Goal: Task Accomplishment & Management: Complete application form

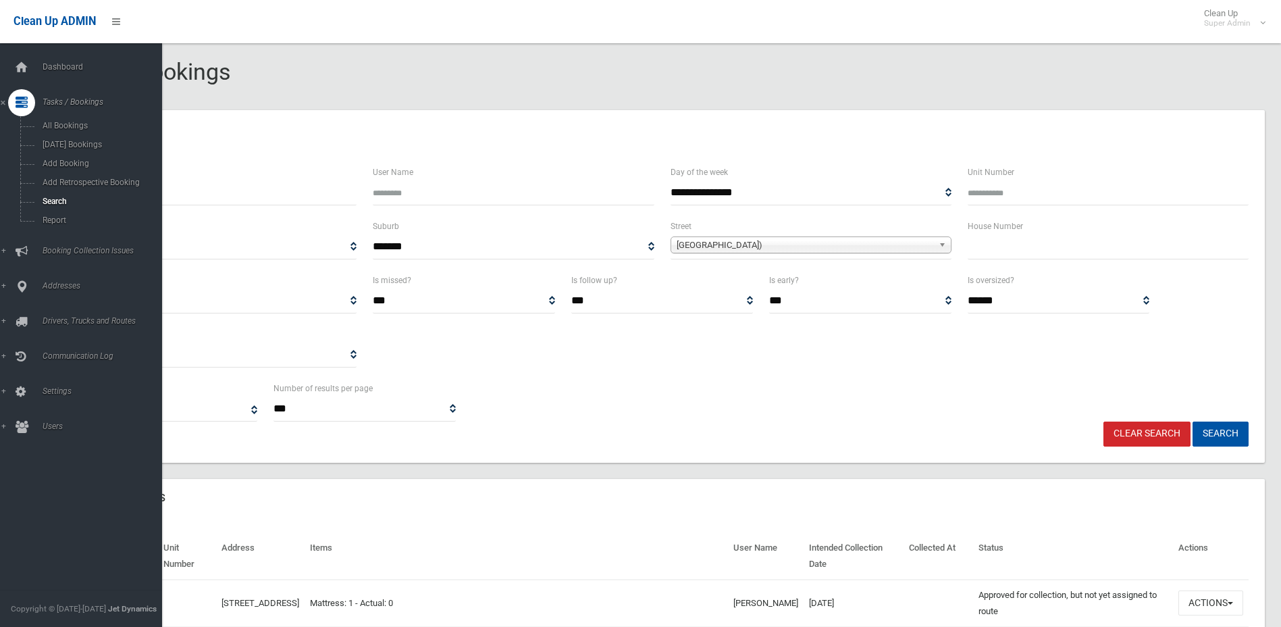
select select
click at [31, 74] on div at bounding box center [21, 67] width 27 height 27
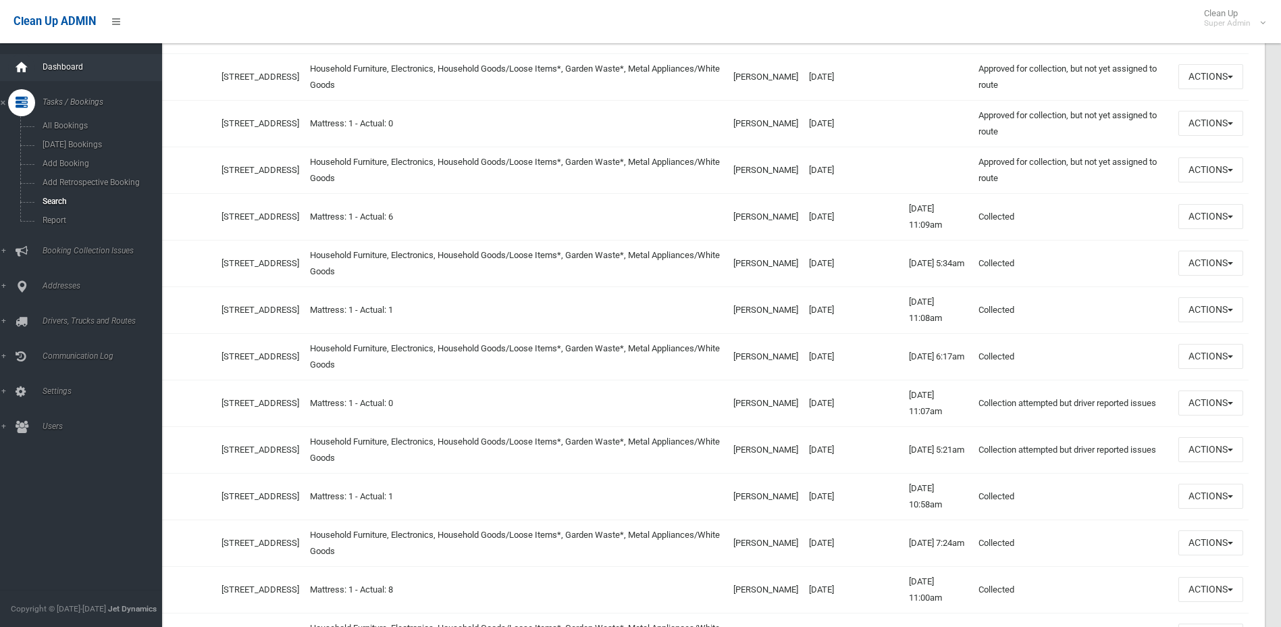
scroll to position [946, 0]
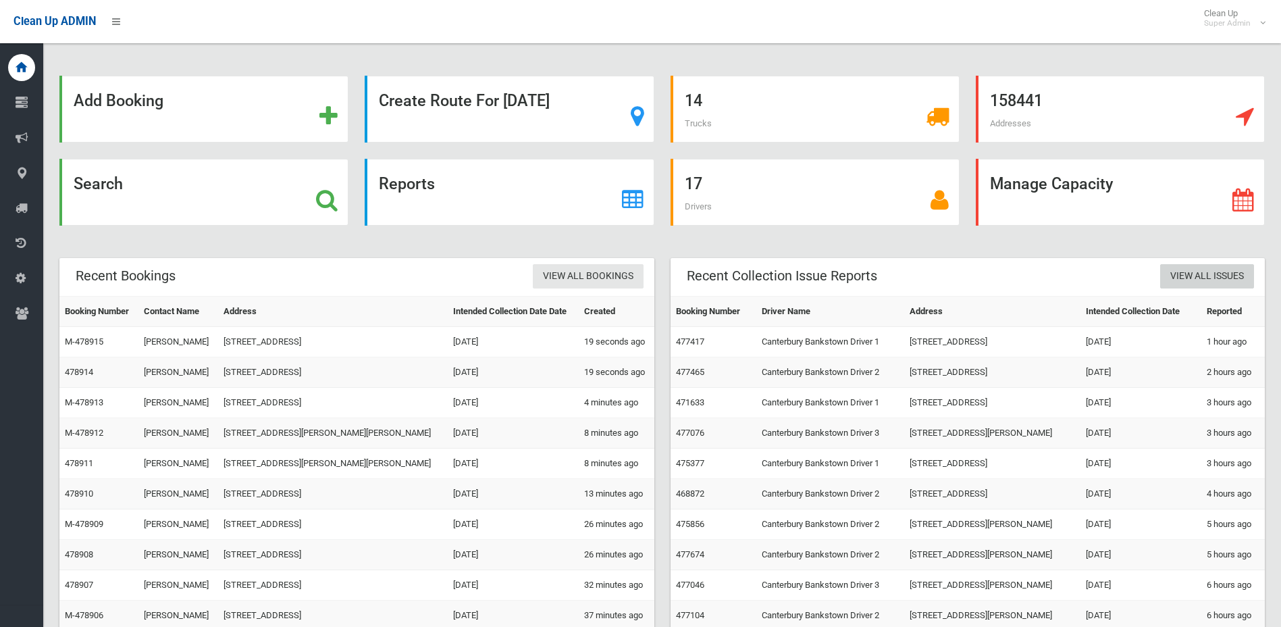
click at [1210, 269] on link "View All Issues" at bounding box center [1207, 276] width 94 height 25
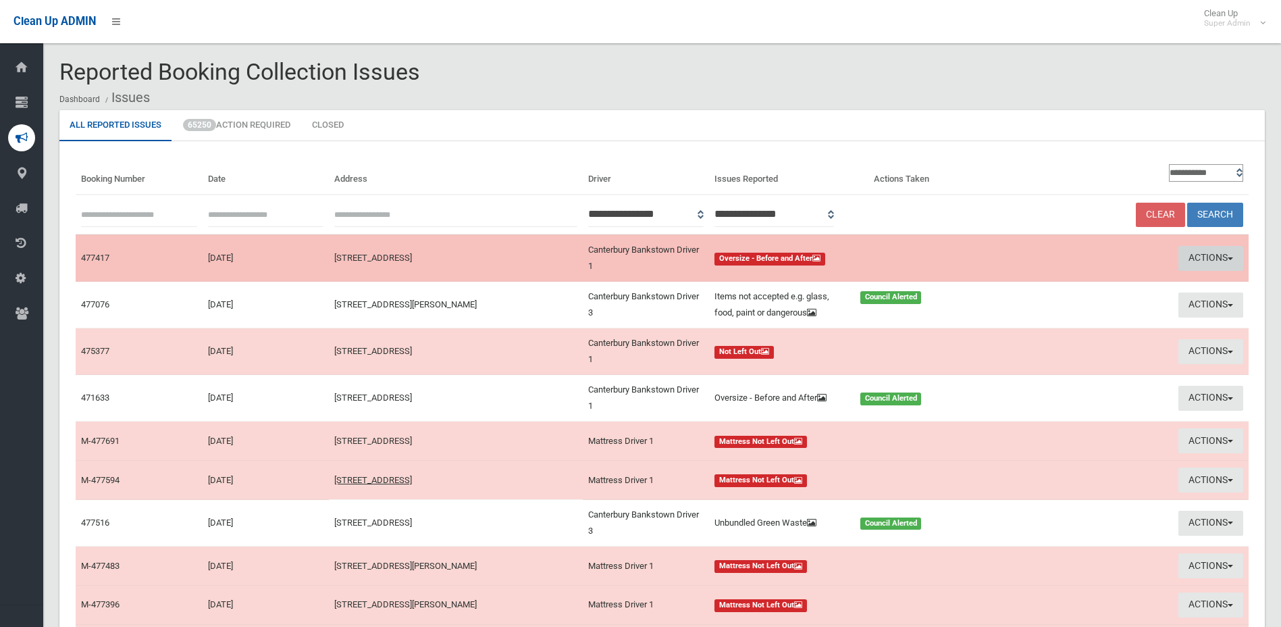
click at [1210, 255] on button "Actions" at bounding box center [1211, 258] width 65 height 25
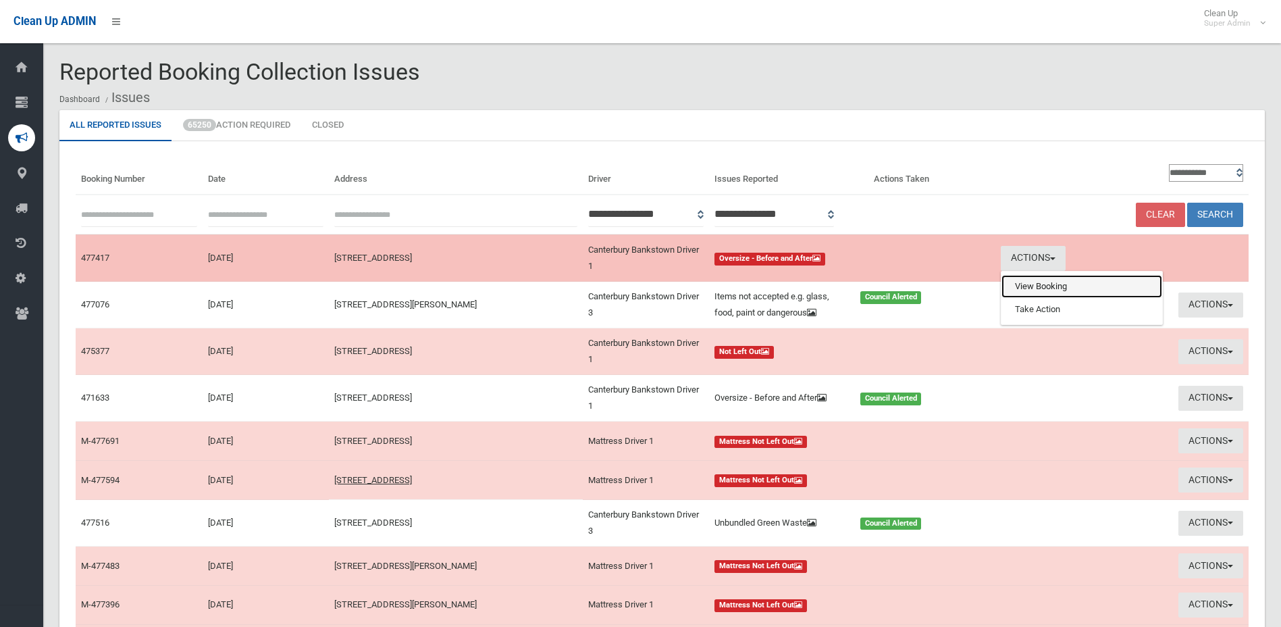
click at [1069, 282] on link "View Booking" at bounding box center [1082, 286] width 161 height 23
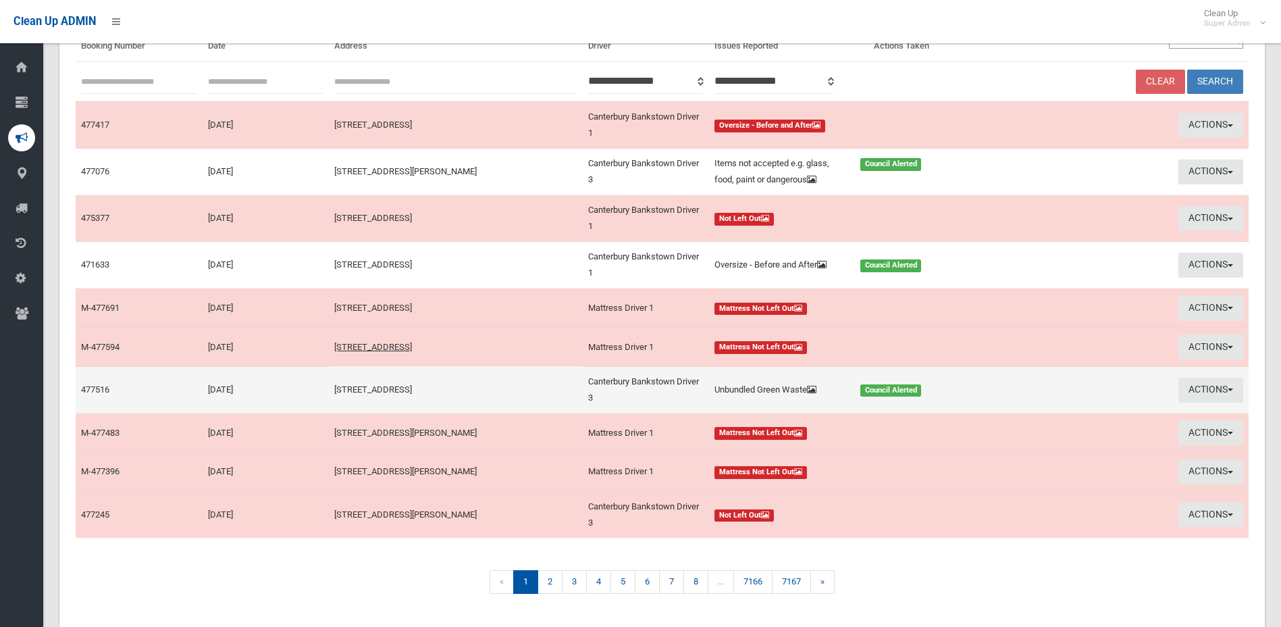
scroll to position [171, 0]
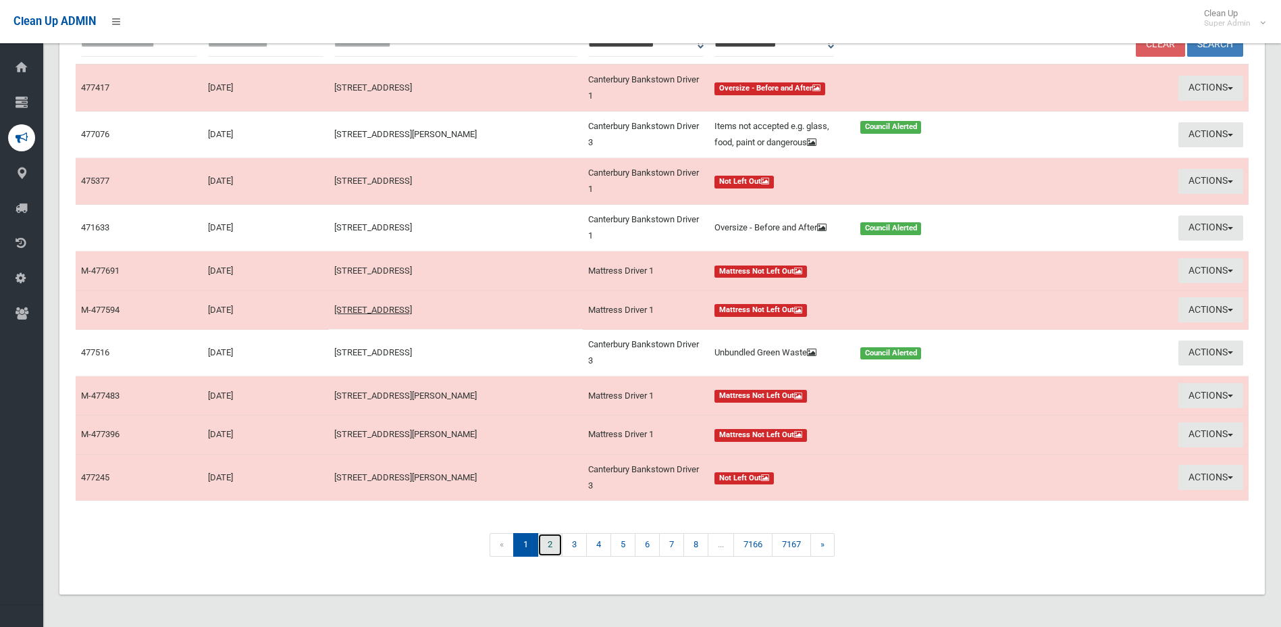
click at [554, 548] on link "2" at bounding box center [550, 545] width 25 height 24
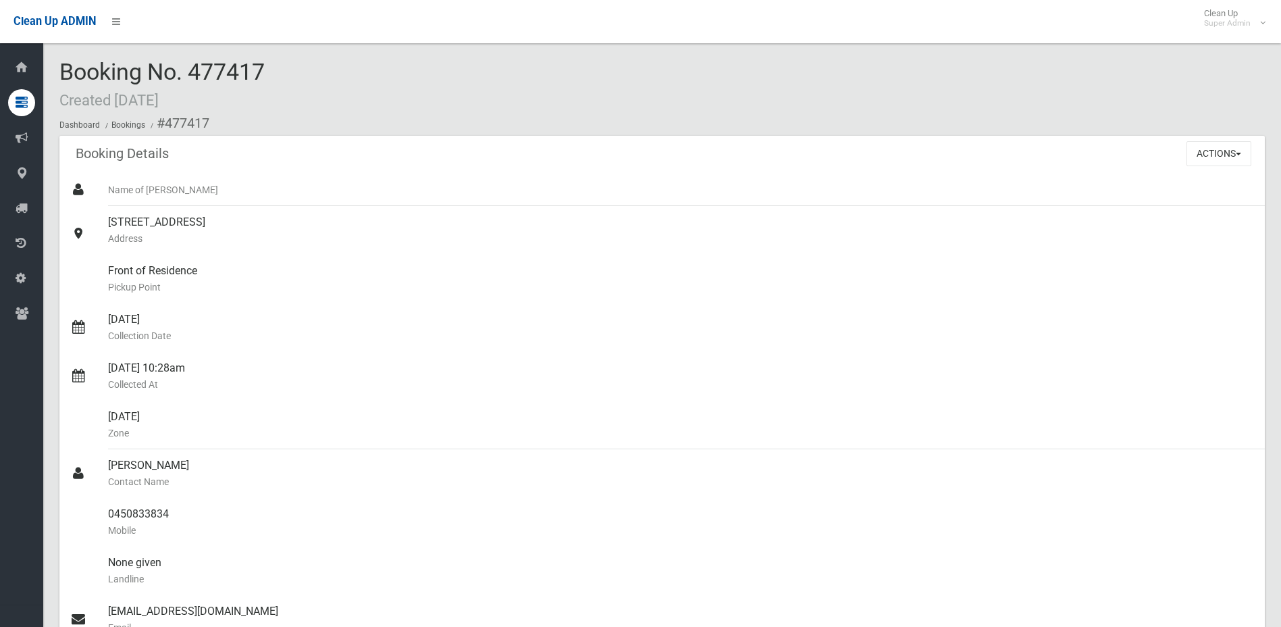
scroll to position [608, 0]
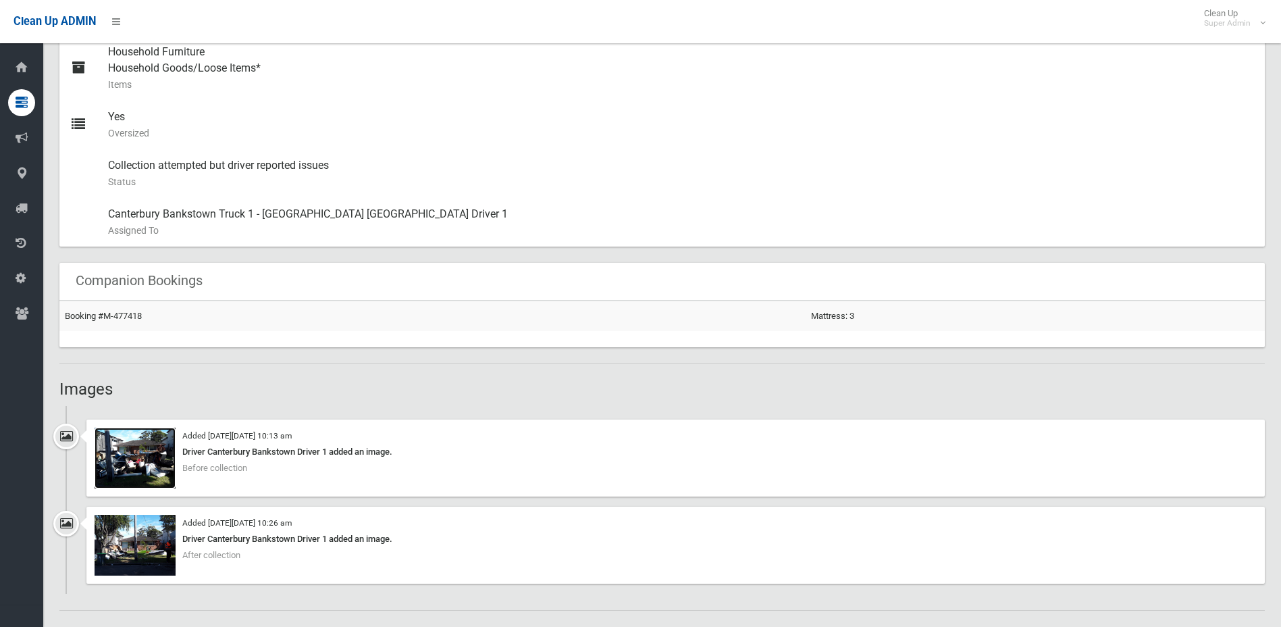
click at [142, 471] on img at bounding box center [135, 458] width 81 height 61
click at [131, 555] on img at bounding box center [135, 545] width 81 height 61
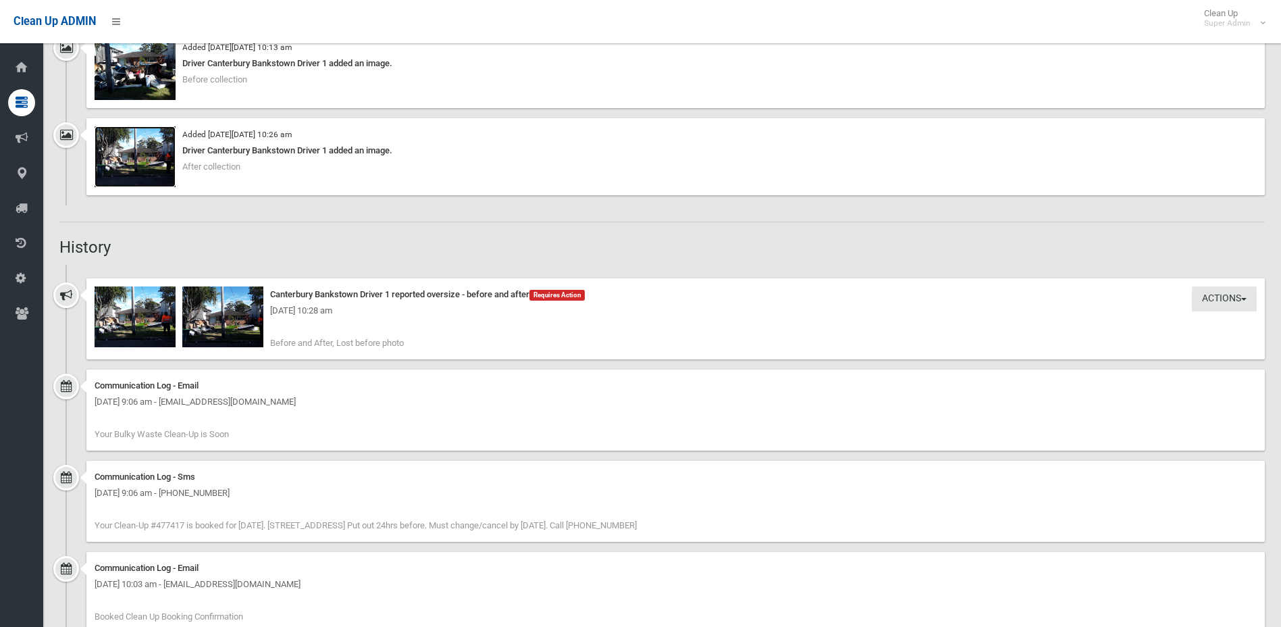
scroll to position [1013, 0]
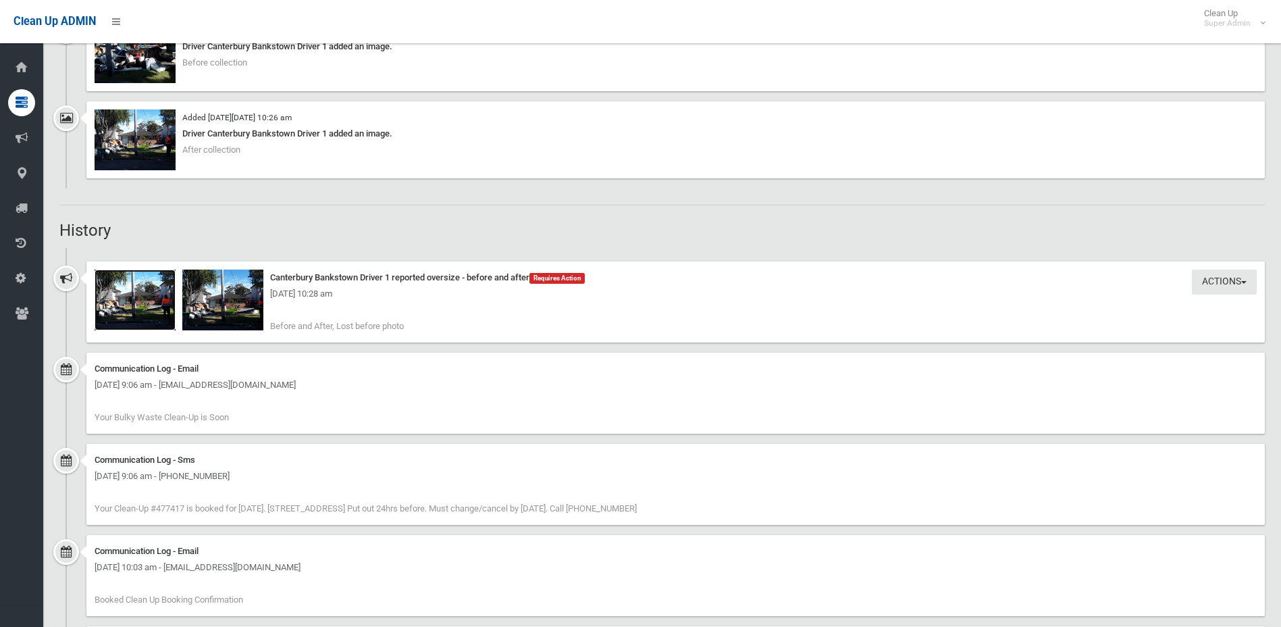
click at [149, 309] on img at bounding box center [135, 300] width 81 height 61
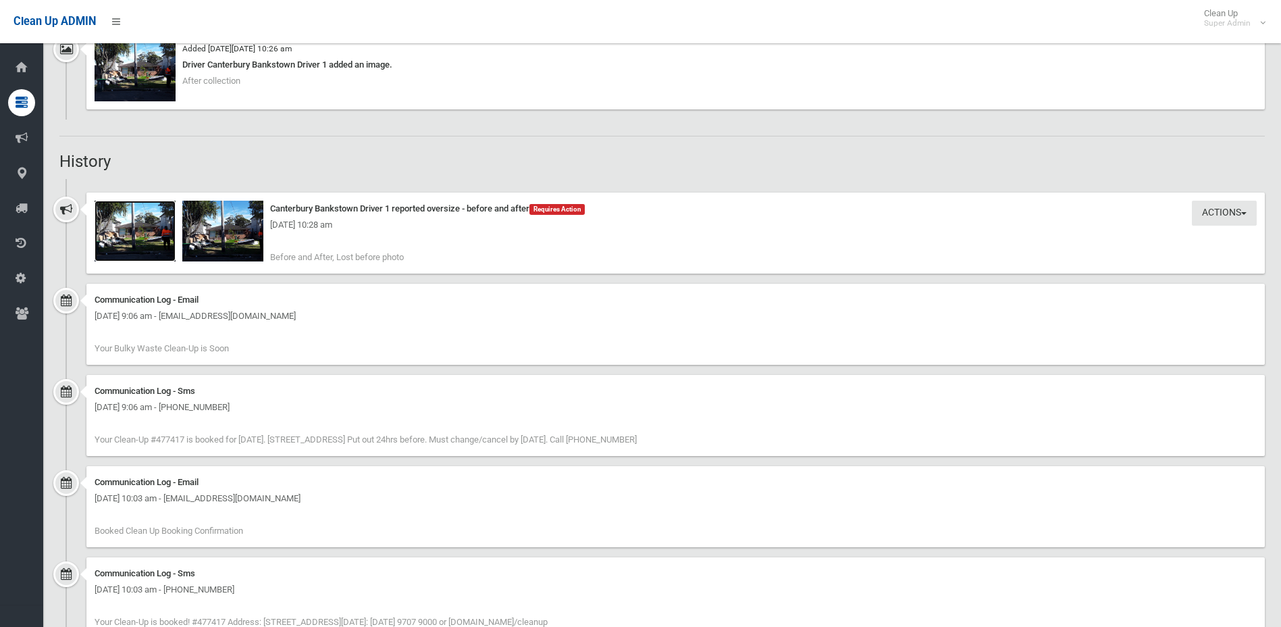
scroll to position [925, 0]
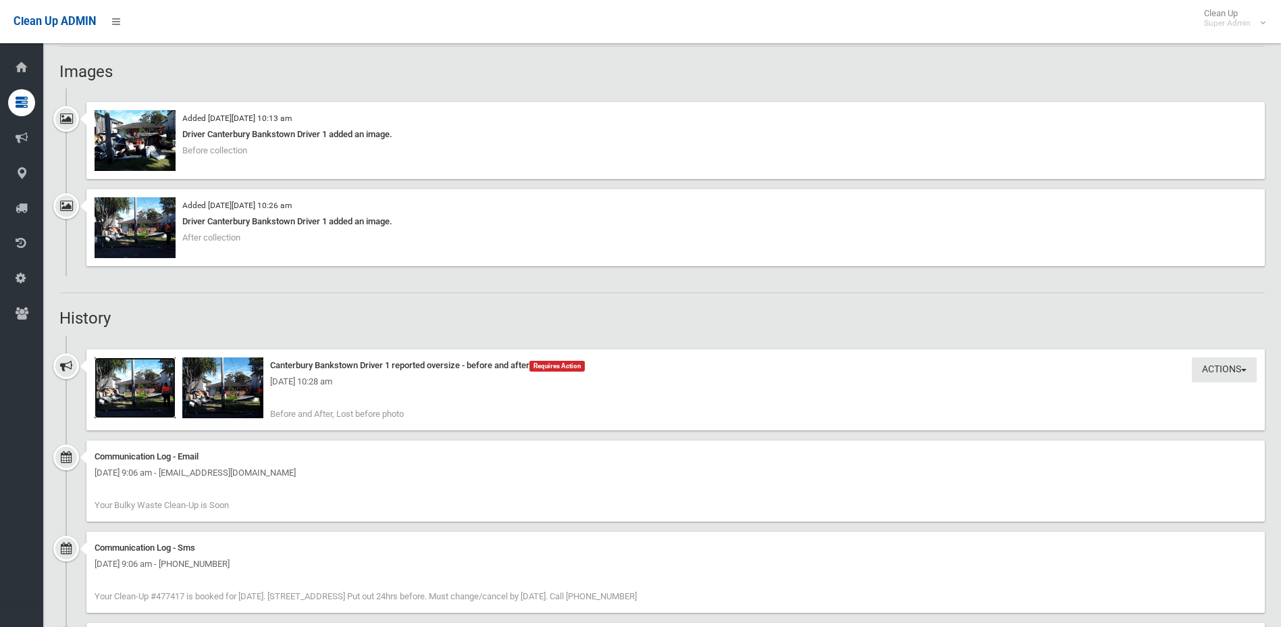
click at [136, 398] on img at bounding box center [135, 387] width 81 height 61
click at [209, 394] on img at bounding box center [222, 387] width 81 height 61
click at [145, 240] on img at bounding box center [135, 227] width 81 height 61
click at [116, 151] on img at bounding box center [135, 140] width 81 height 61
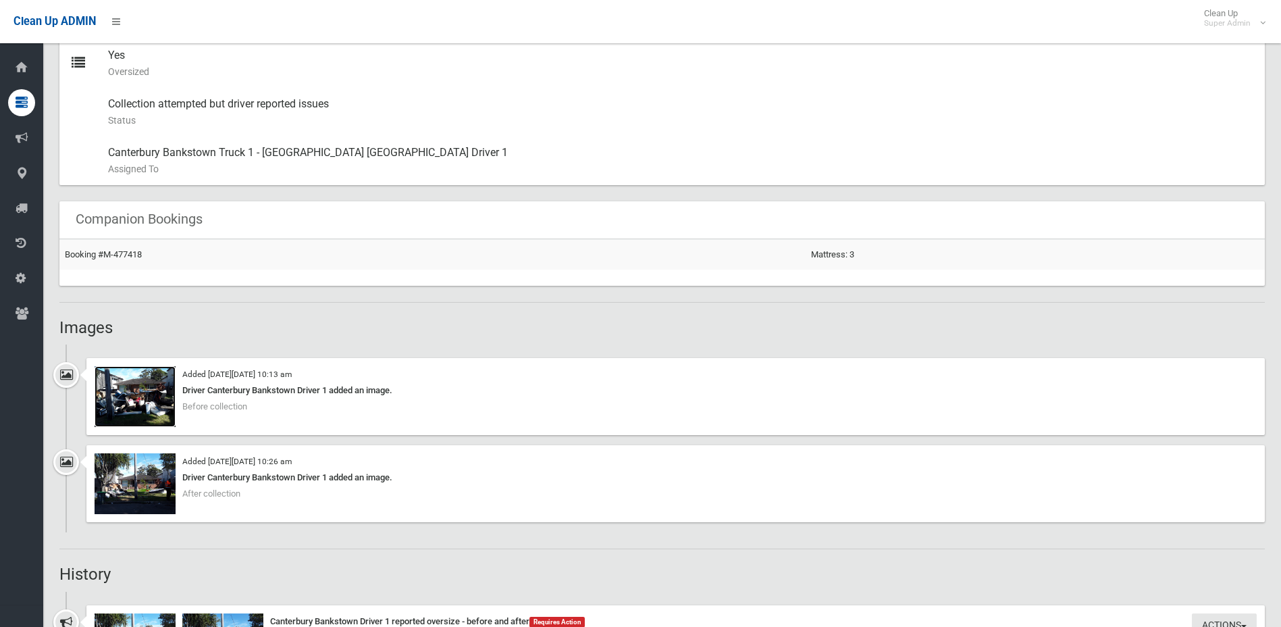
scroll to position [878, 0]
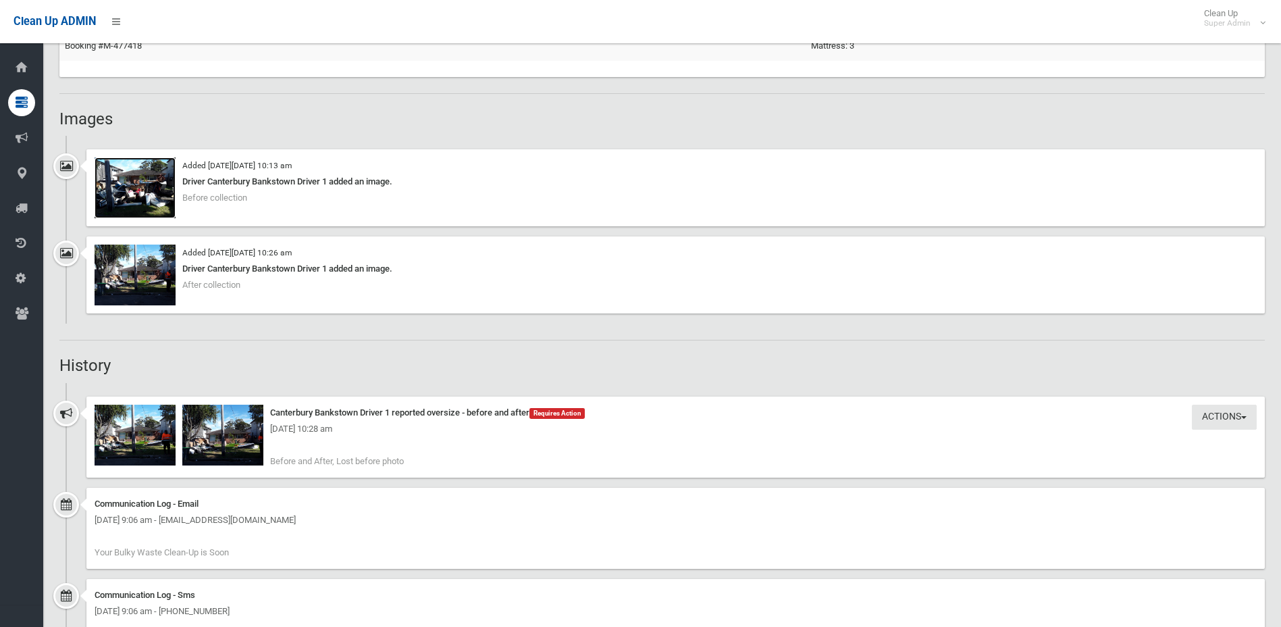
click at [126, 193] on img at bounding box center [135, 187] width 81 height 61
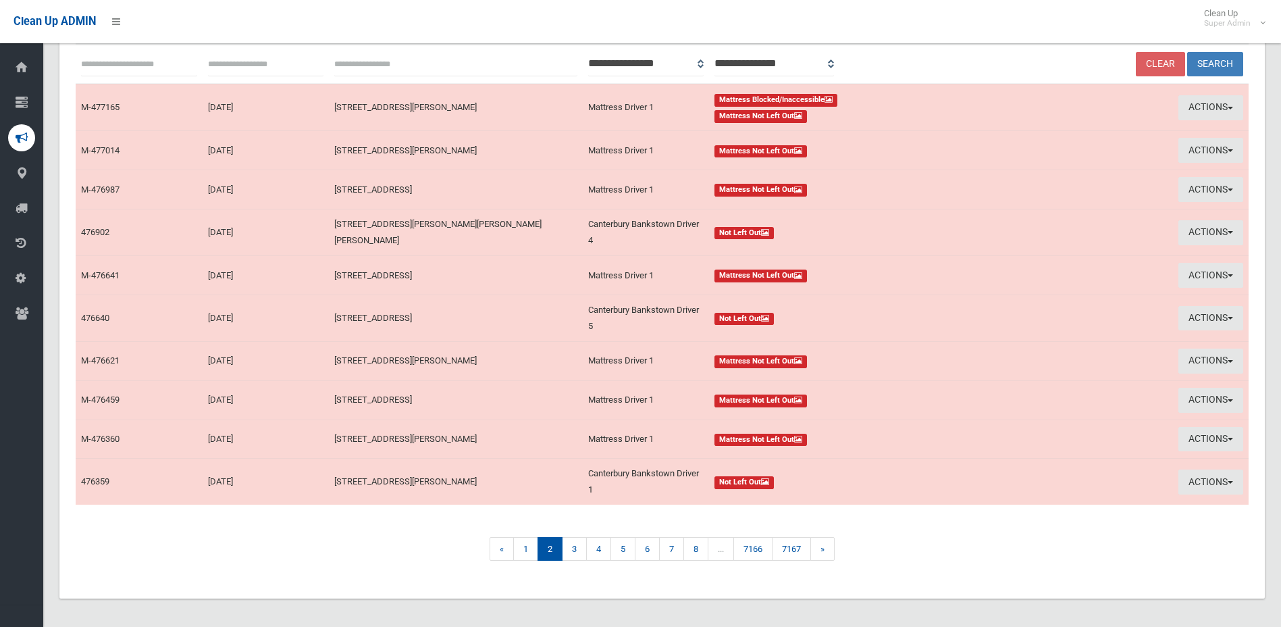
scroll to position [155, 0]
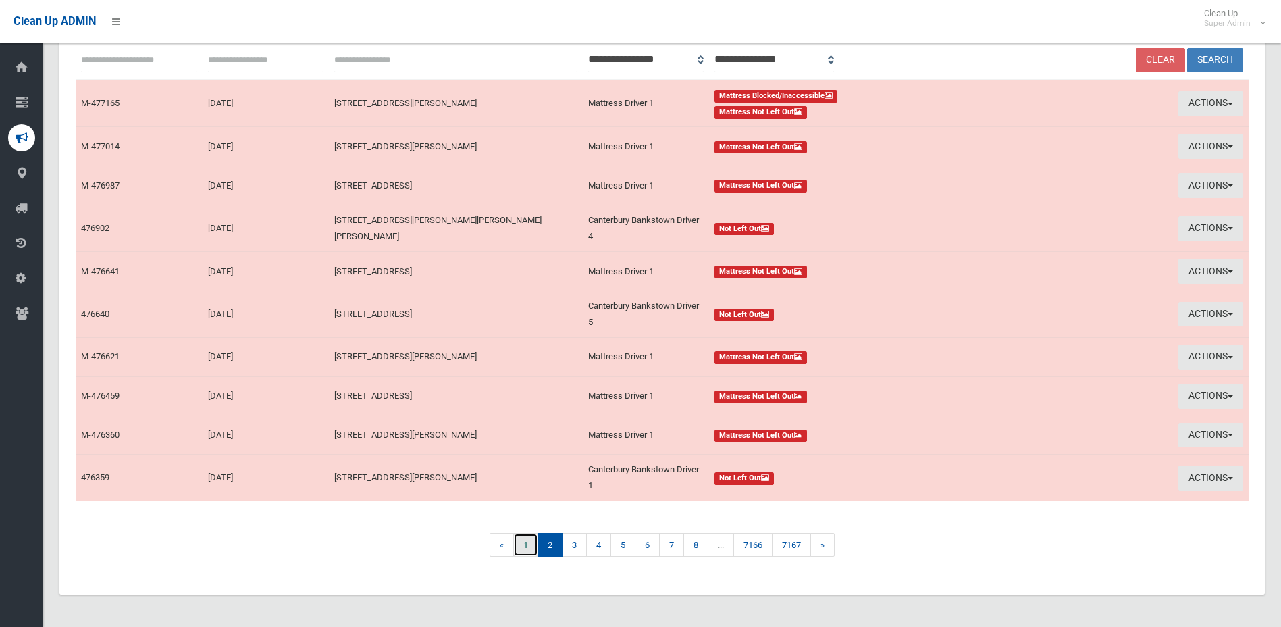
click at [532, 542] on link "1" at bounding box center [525, 545] width 25 height 24
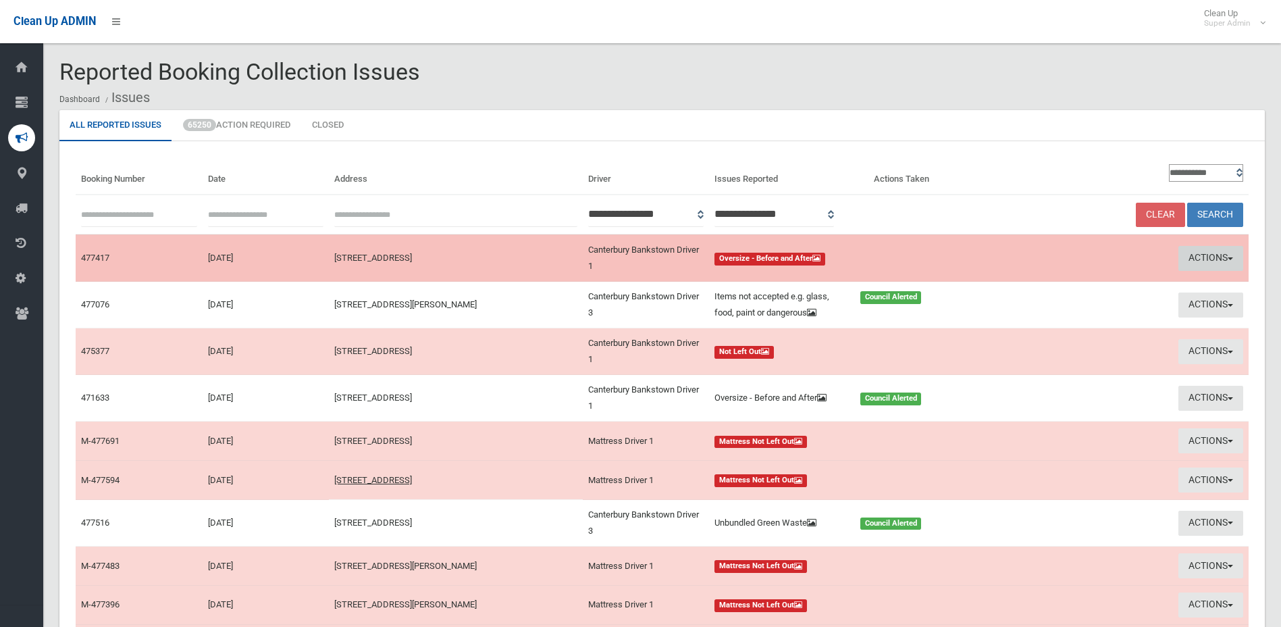
scroll to position [68, 0]
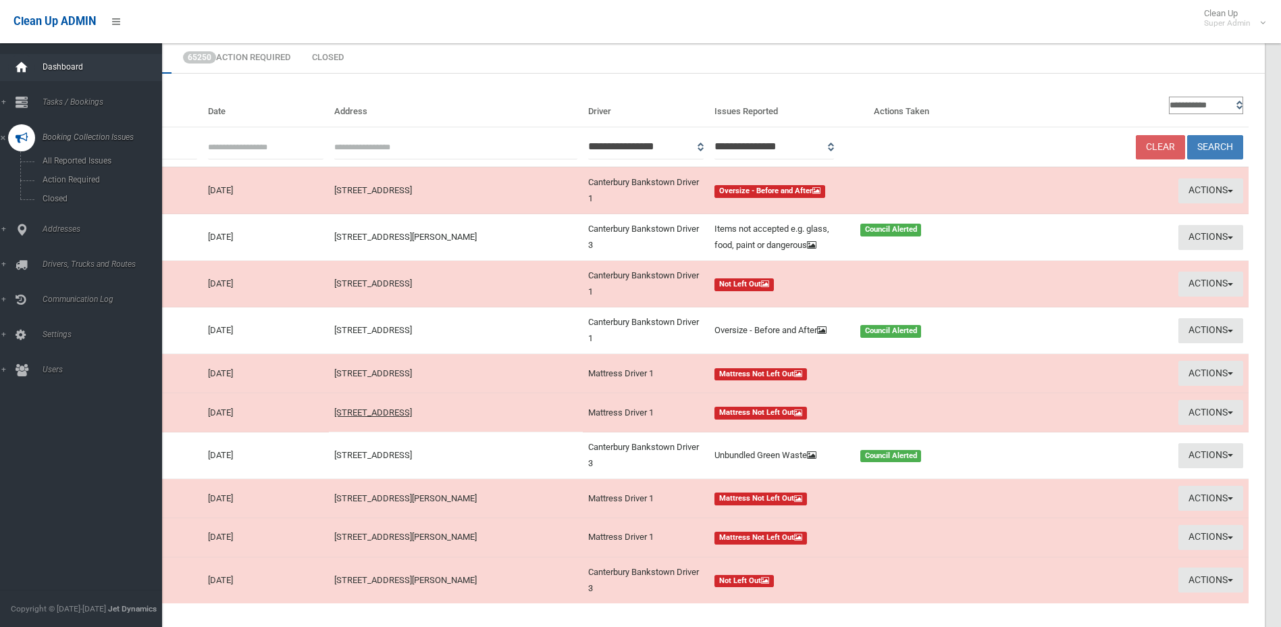
click at [32, 66] on div at bounding box center [21, 67] width 27 height 27
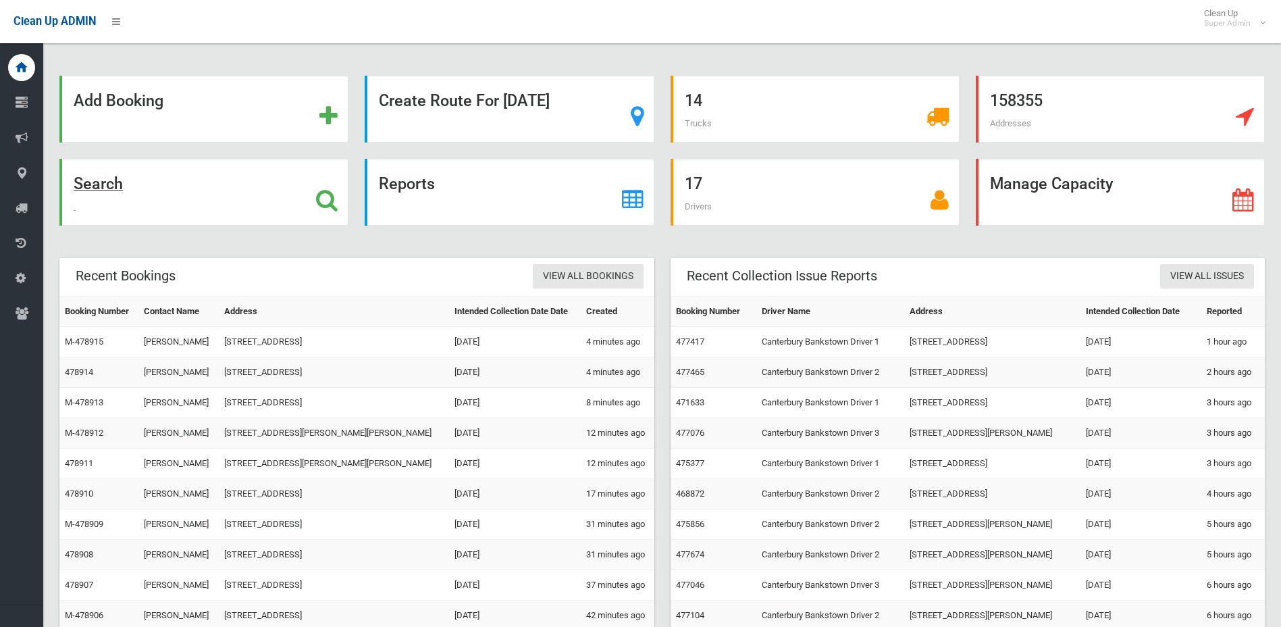
click at [323, 204] on icon at bounding box center [327, 199] width 22 height 23
click at [335, 117] on icon at bounding box center [328, 116] width 18 height 23
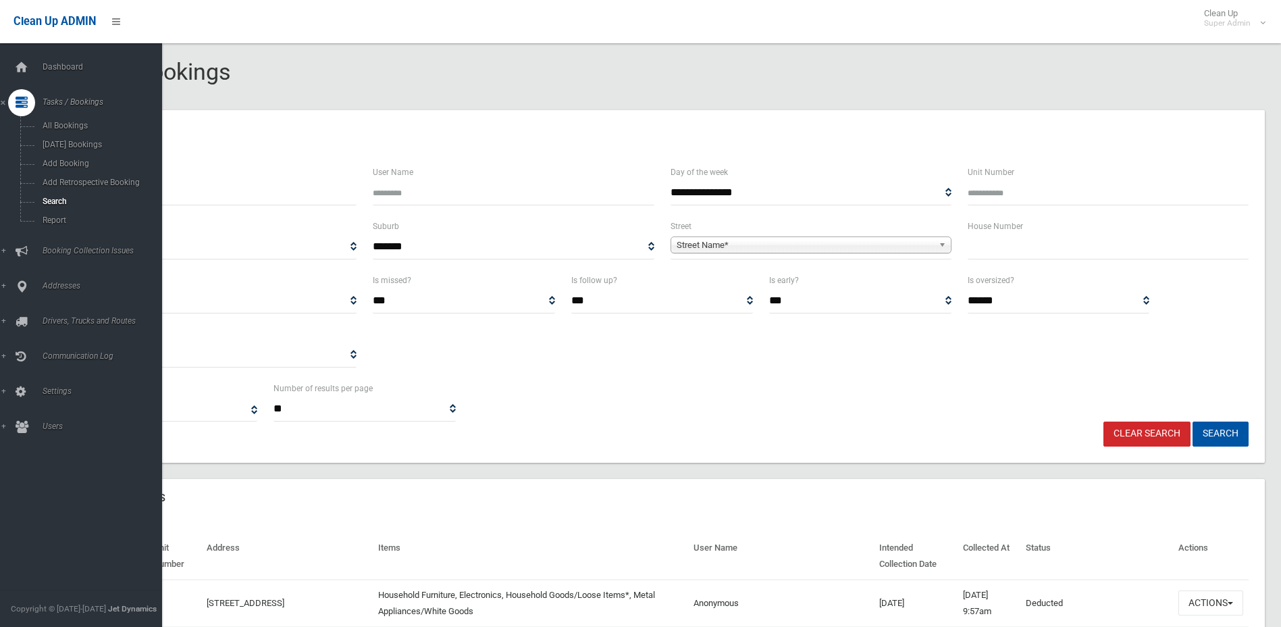
select select
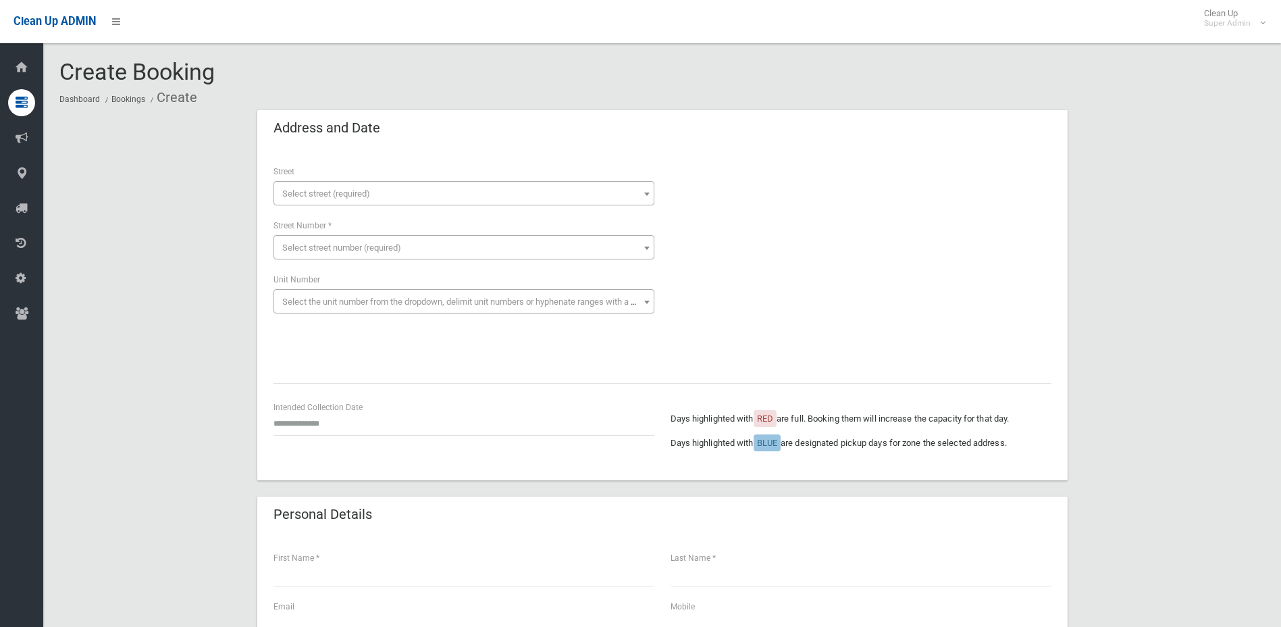
click at [316, 192] on span "Select street (required)" at bounding box center [326, 193] width 88 height 10
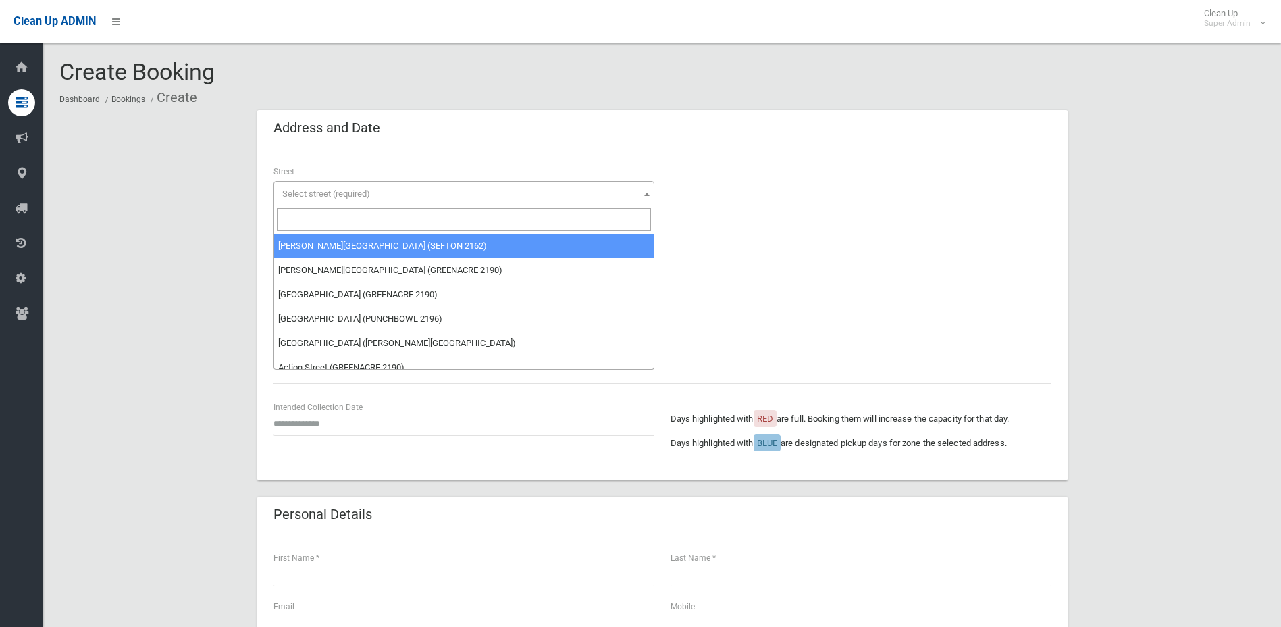
click at [330, 226] on input "search" at bounding box center [464, 219] width 374 height 23
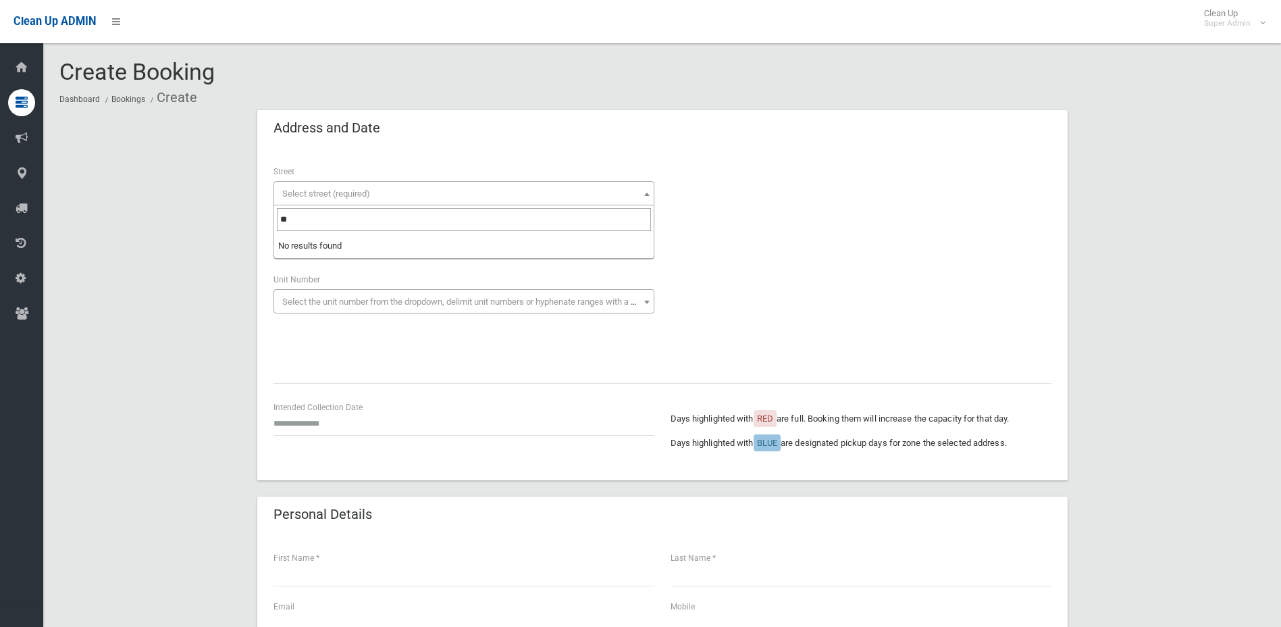
type input "*"
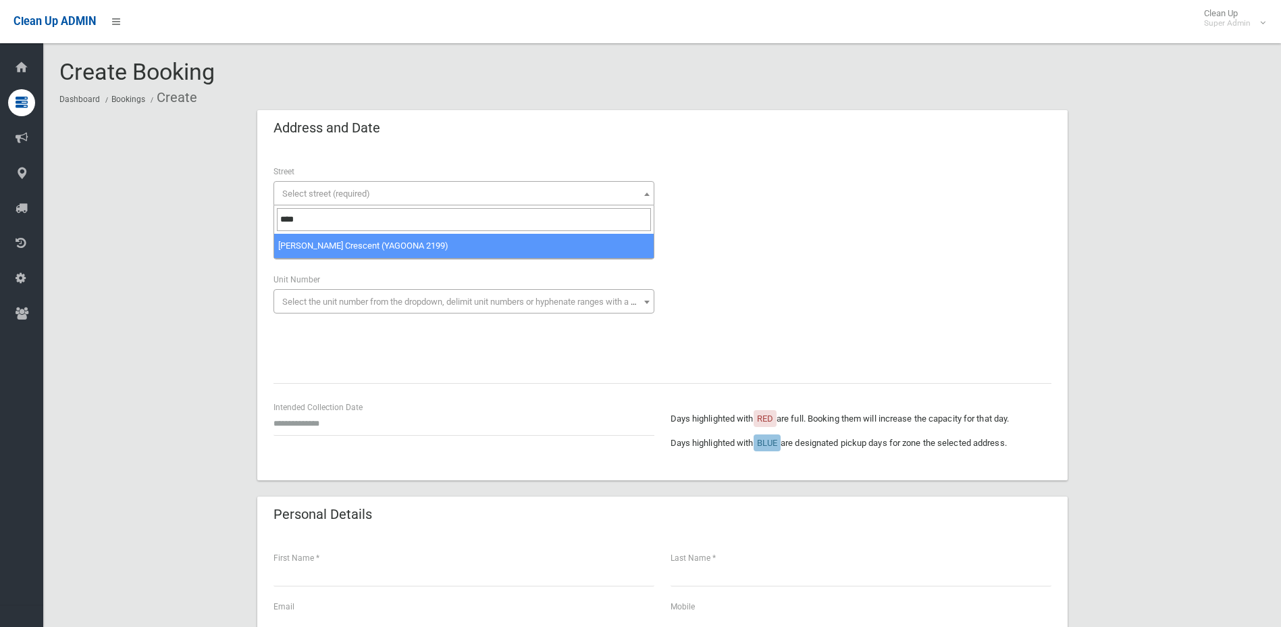
type input "*****"
select select "****"
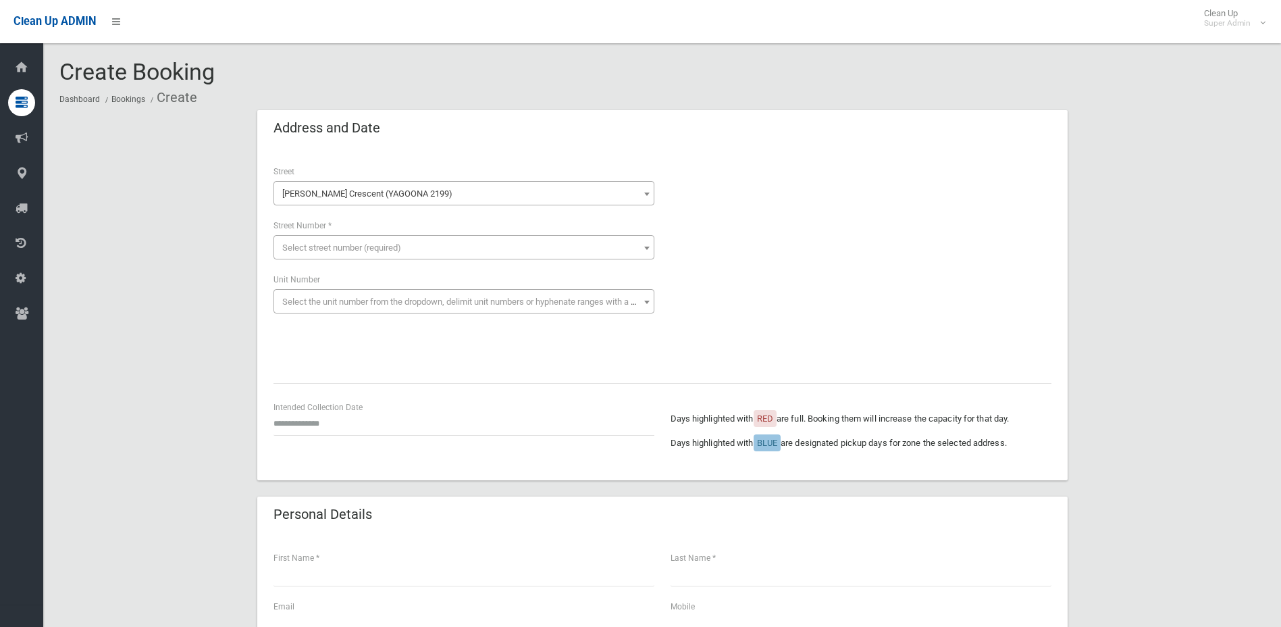
click at [359, 245] on span "Select street number (required)" at bounding box center [341, 247] width 119 height 10
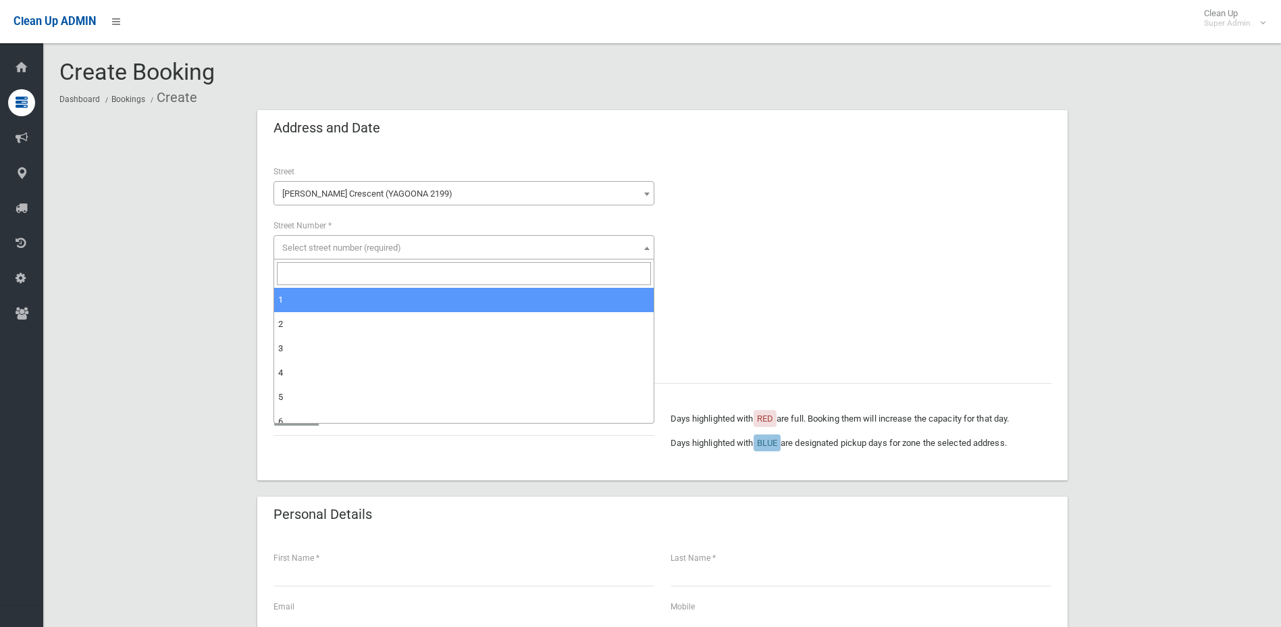
click at [359, 267] on input "search" at bounding box center [464, 273] width 374 height 23
type input "**"
select select "**"
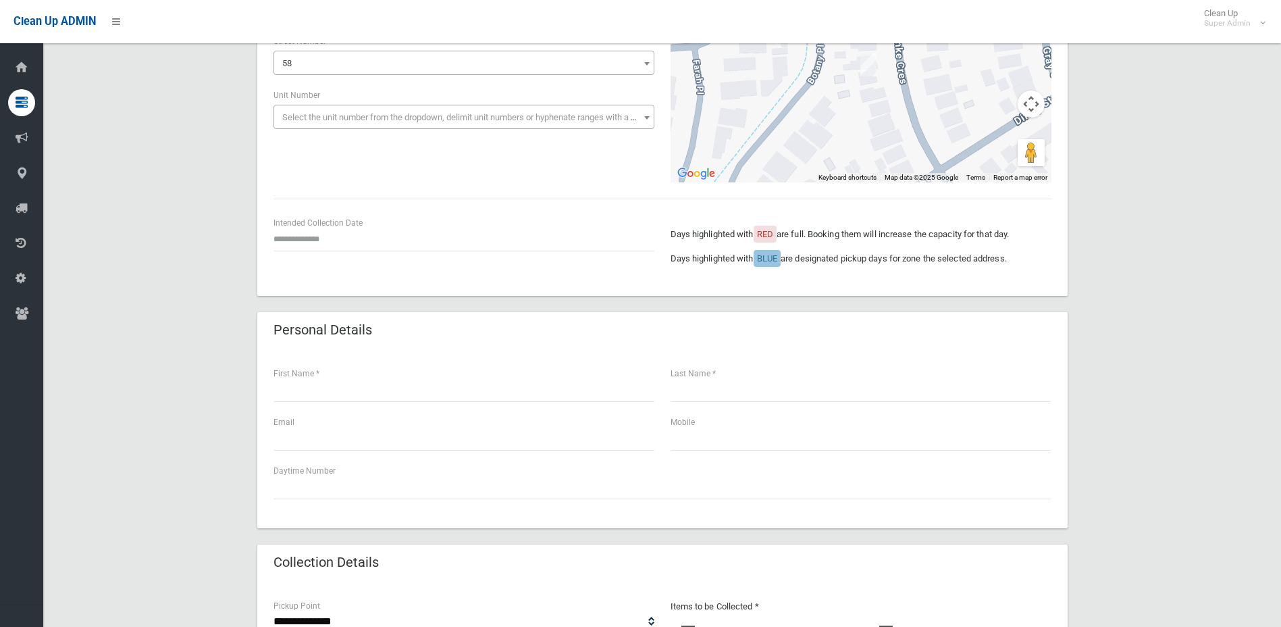
scroll to position [203, 0]
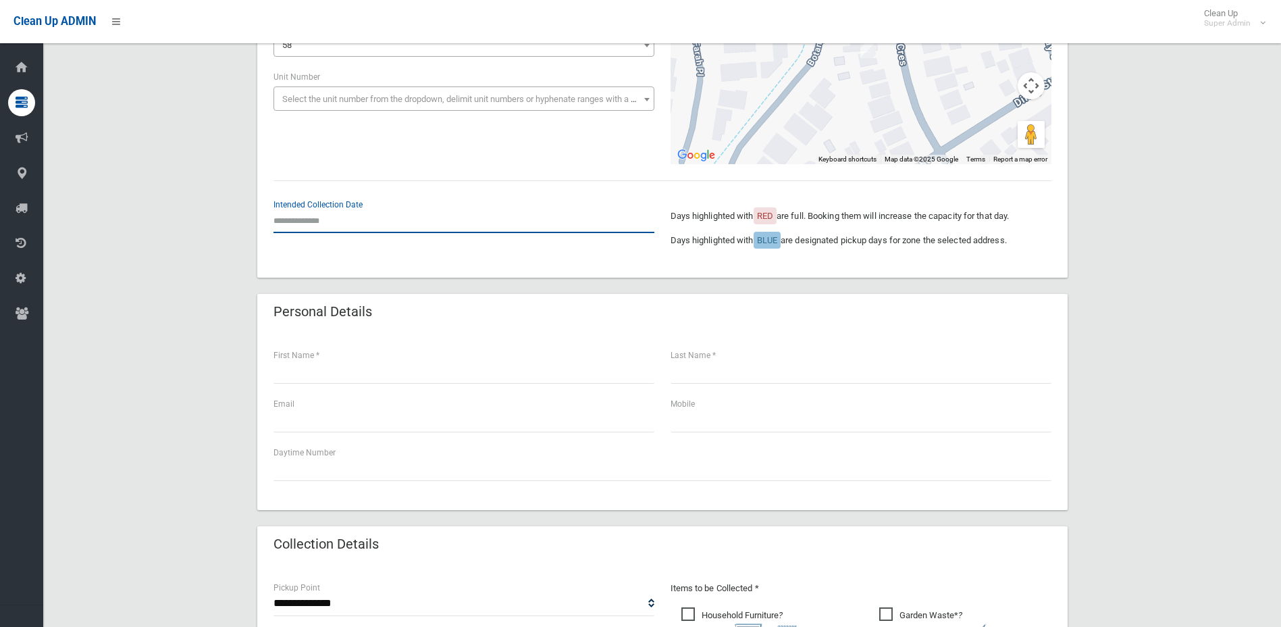
click at [316, 231] on input "text" at bounding box center [464, 220] width 381 height 25
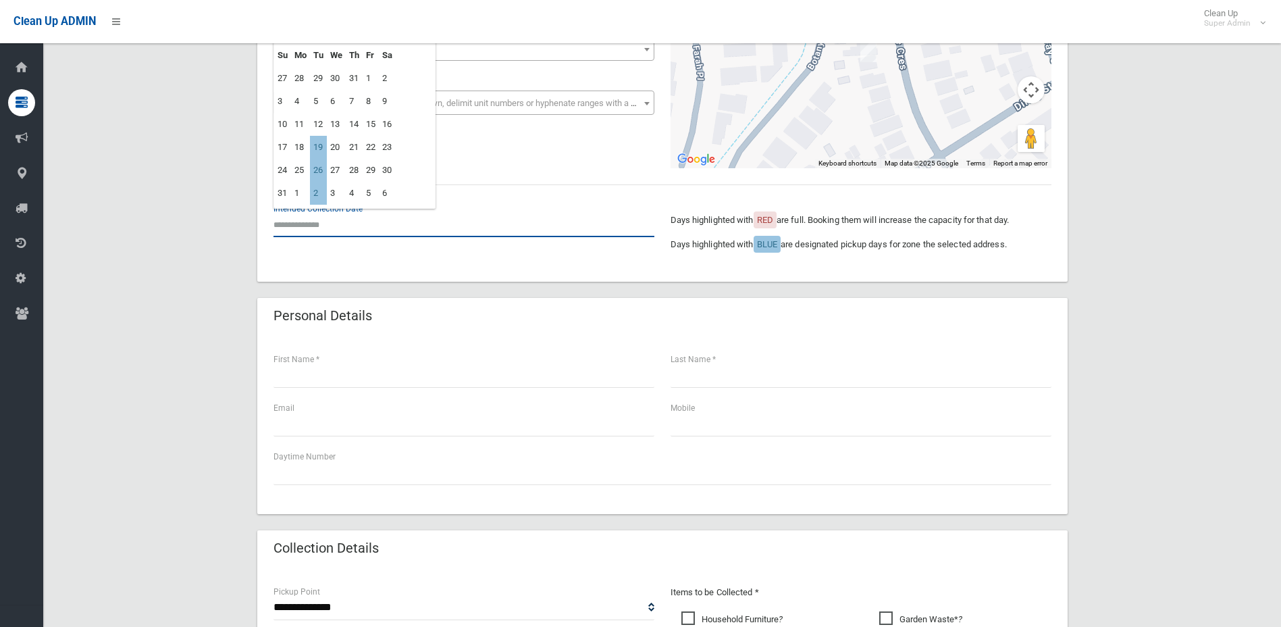
scroll to position [135, 0]
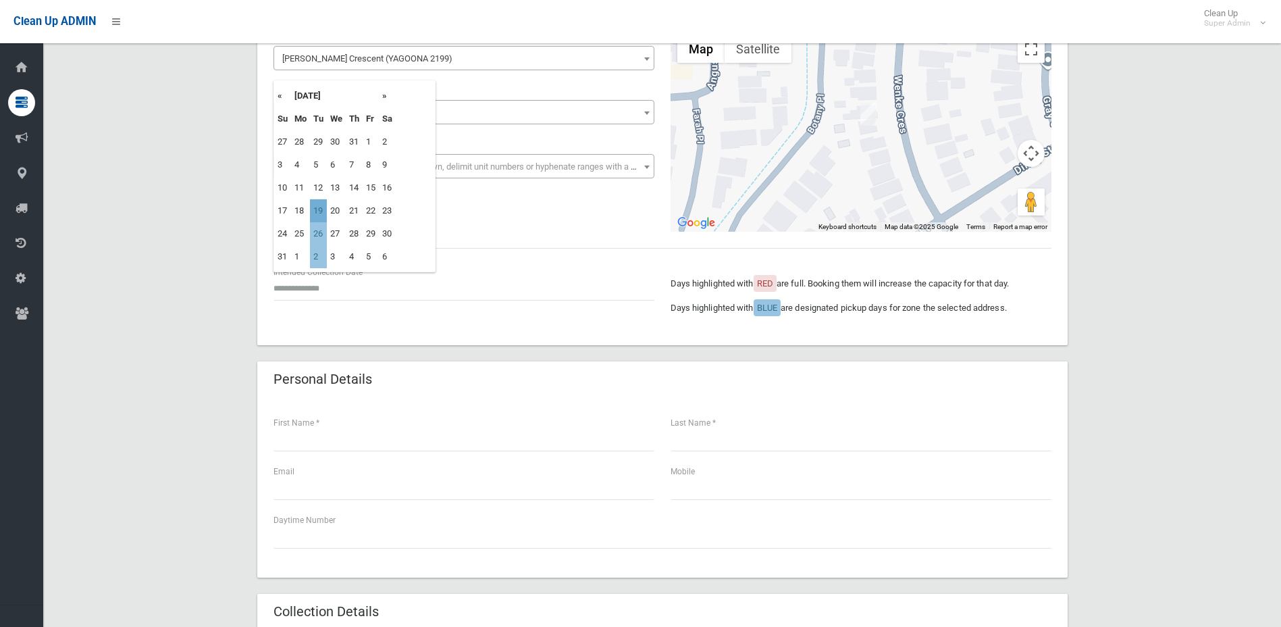
click at [317, 207] on td "19" at bounding box center [318, 210] width 17 height 23
type input "**********"
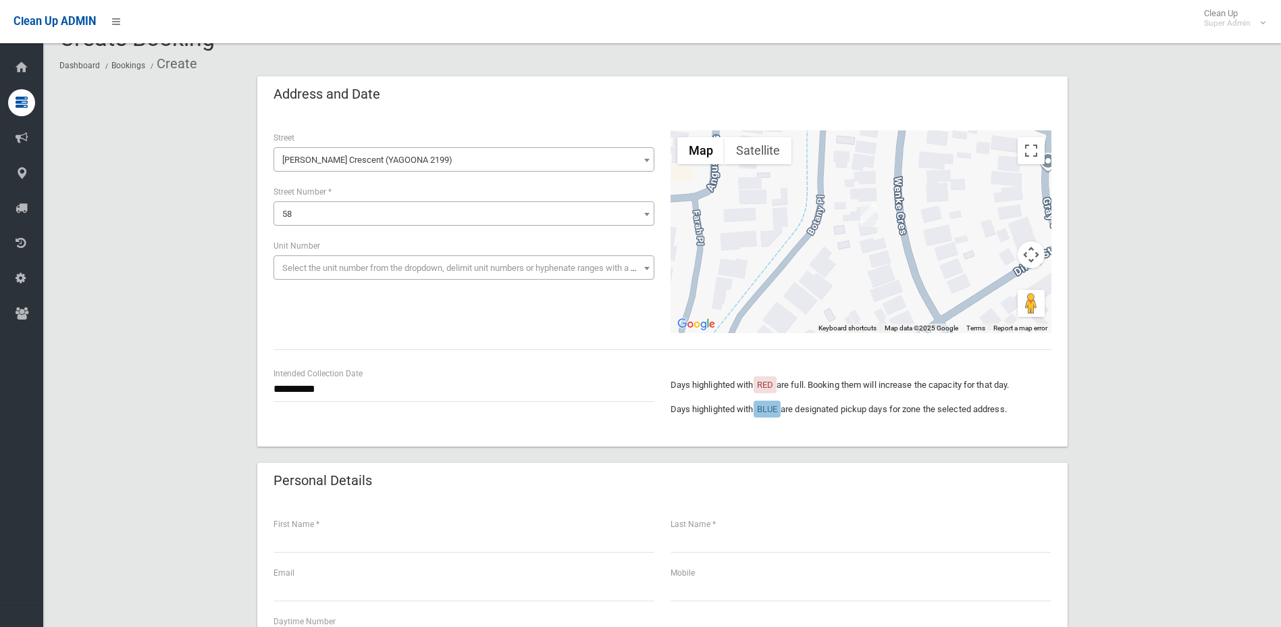
scroll to position [0, 0]
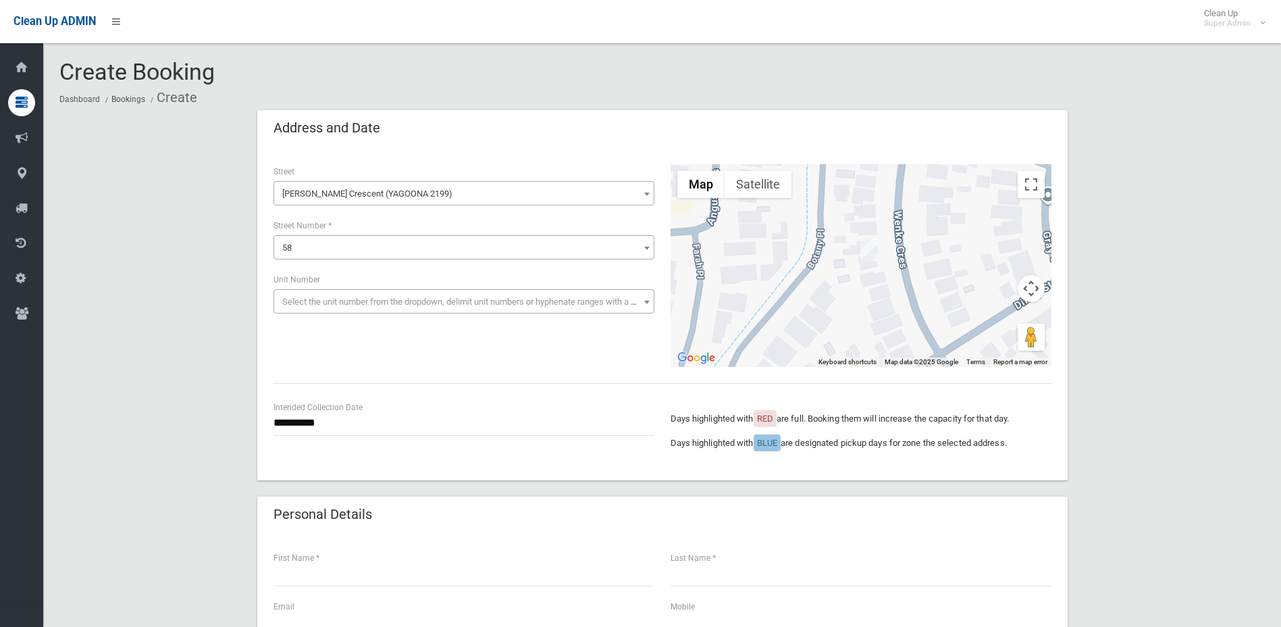
click at [316, 203] on span "Wenke Crescent (YAGOONA 2199)" at bounding box center [464, 193] width 381 height 24
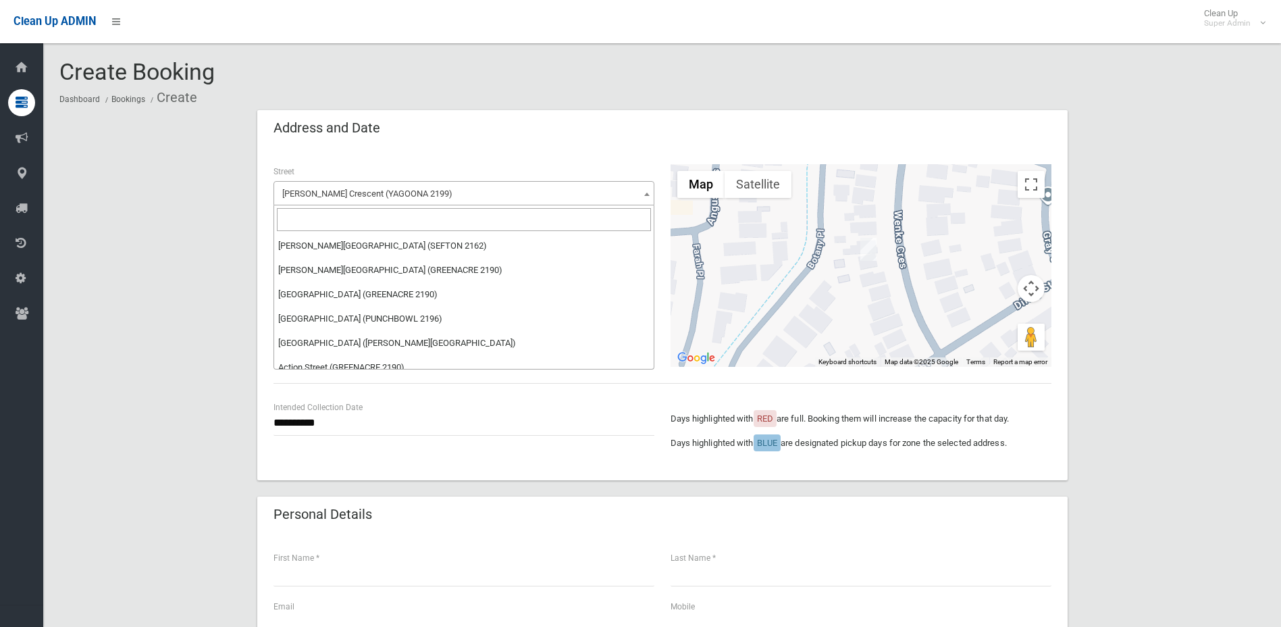
scroll to position [54130, 0]
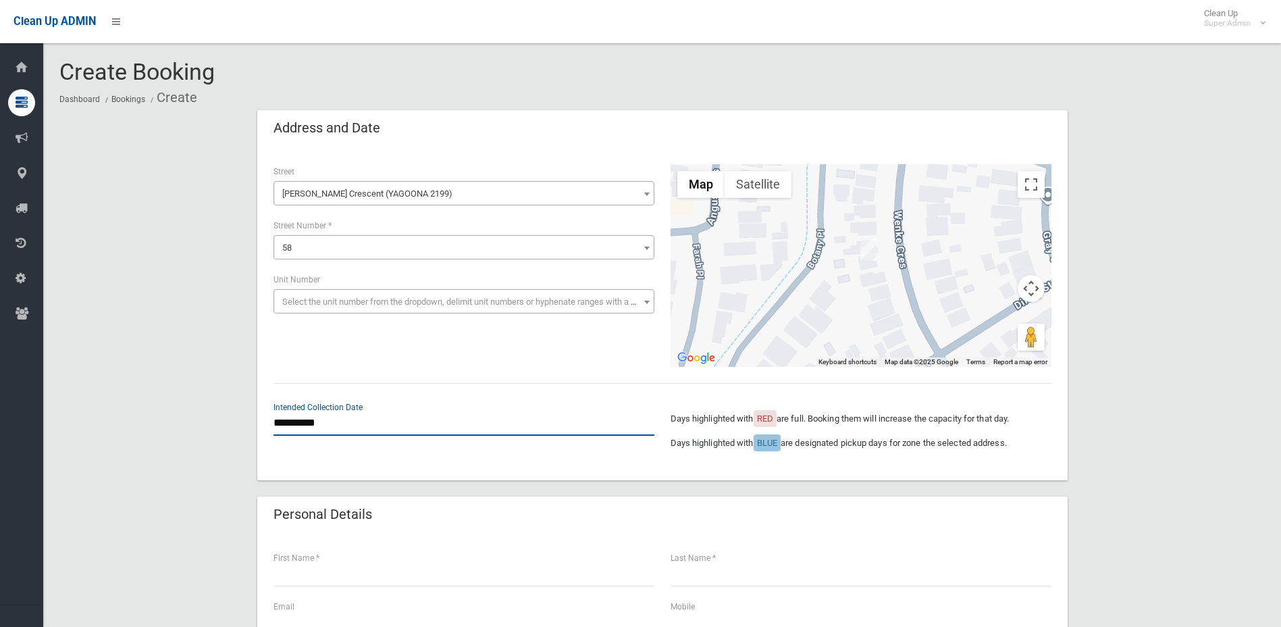
click at [281, 427] on input "**********" at bounding box center [464, 423] width 381 height 25
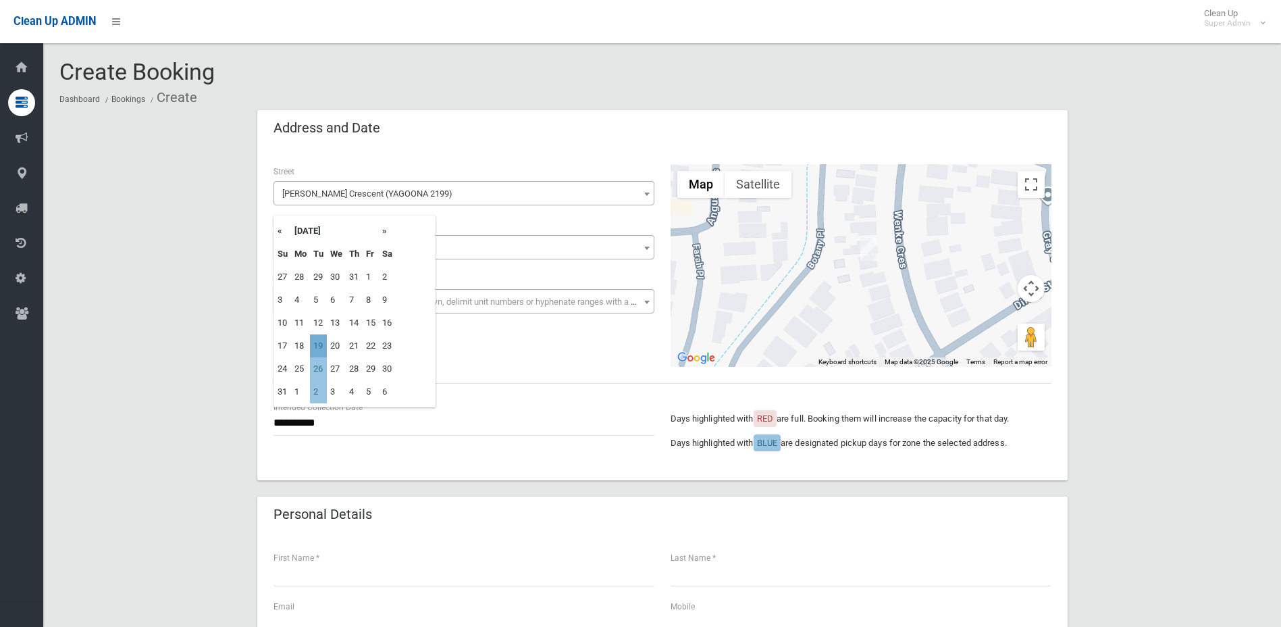
click at [322, 340] on td "19" at bounding box center [318, 345] width 17 height 23
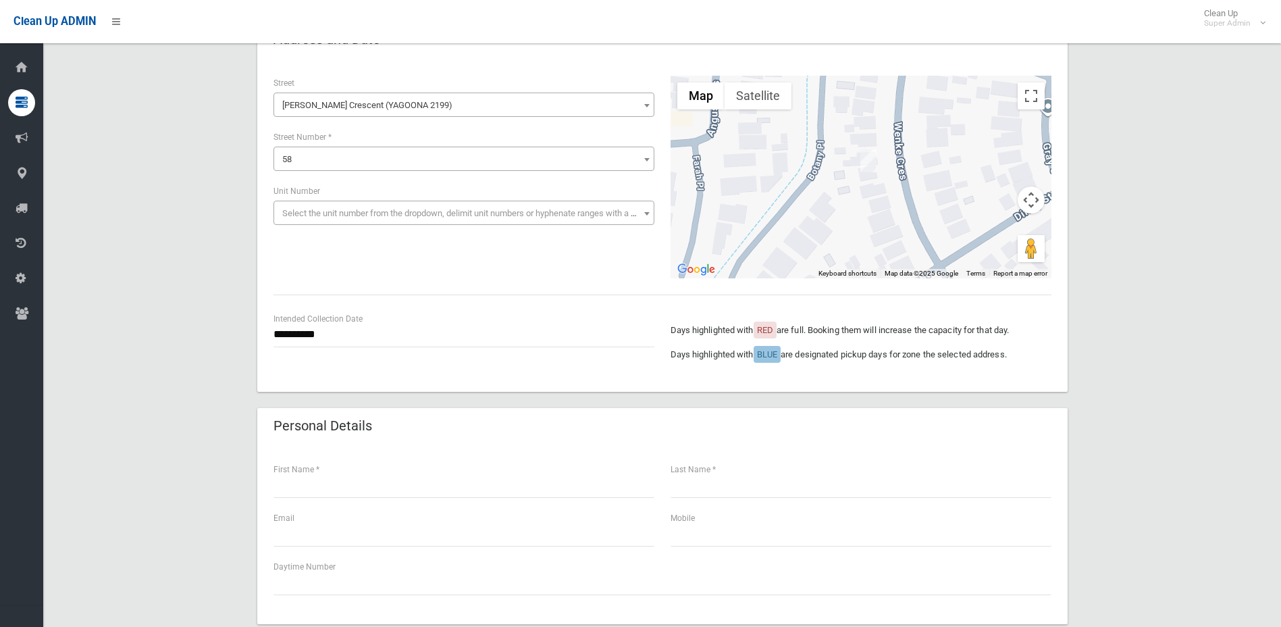
scroll to position [0, 0]
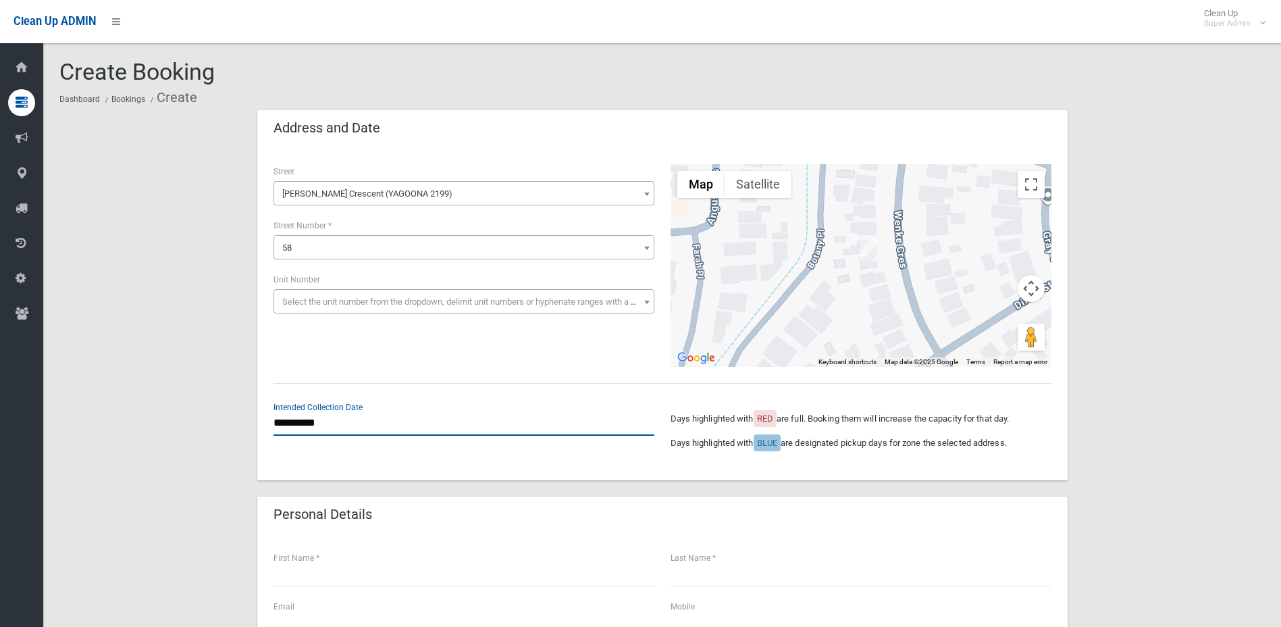
click at [316, 417] on input "**********" at bounding box center [464, 423] width 381 height 25
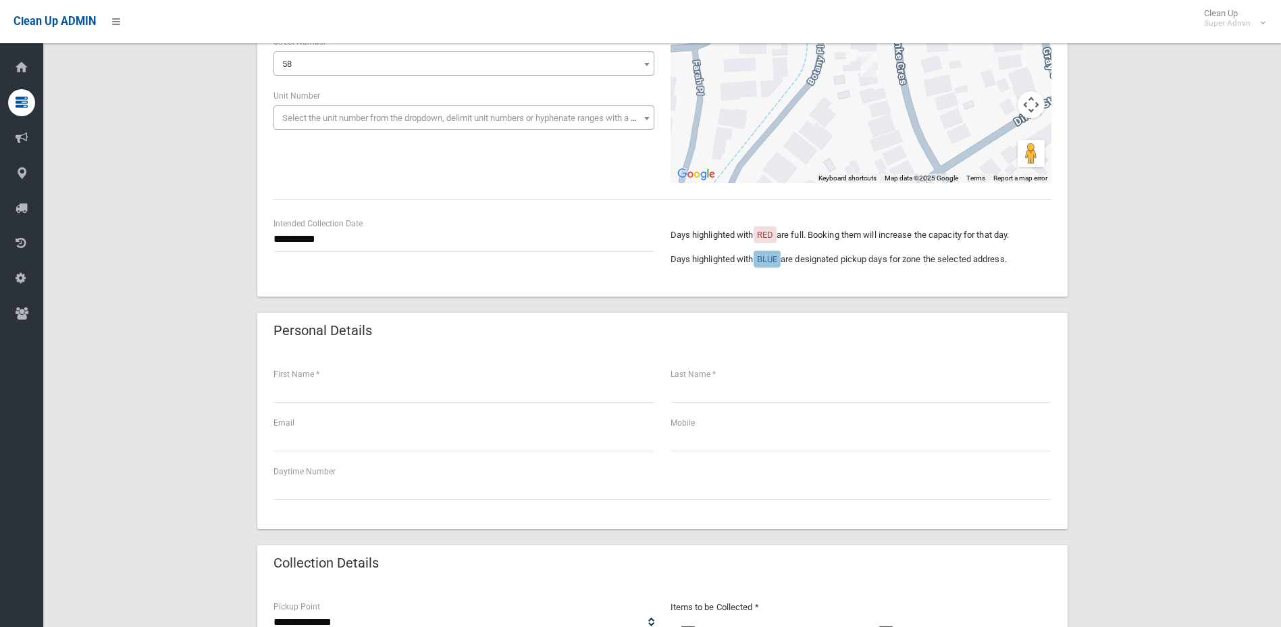
scroll to position [203, 0]
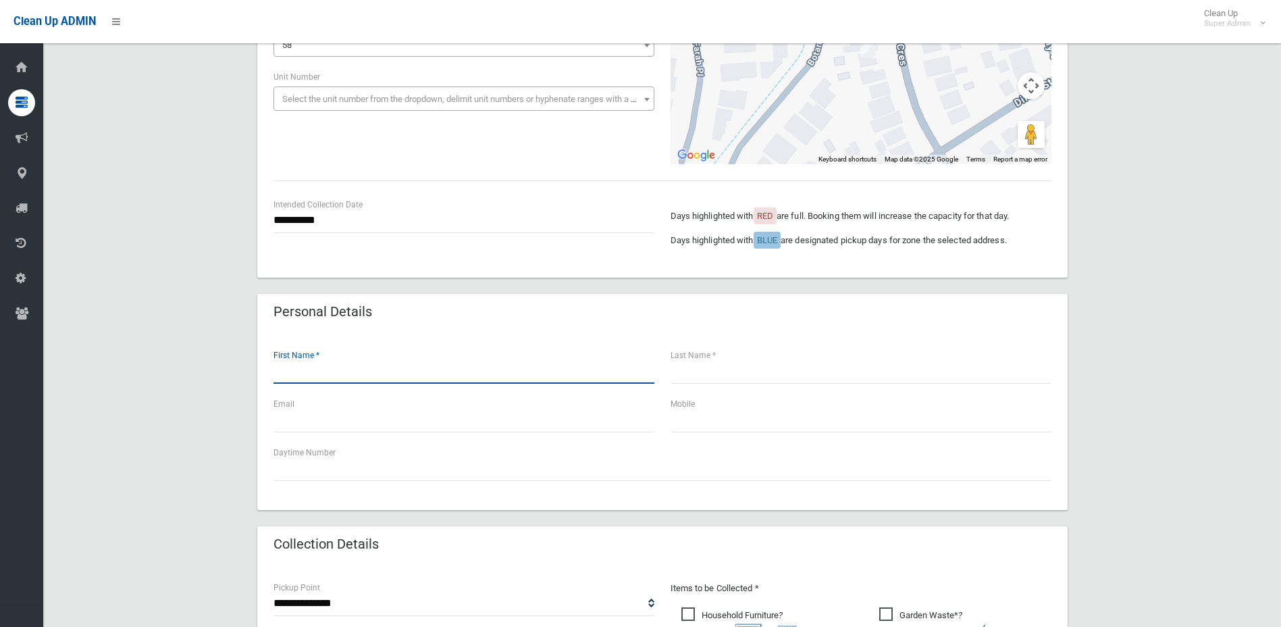
click at [377, 380] on input "text" at bounding box center [464, 371] width 381 height 25
type input "******"
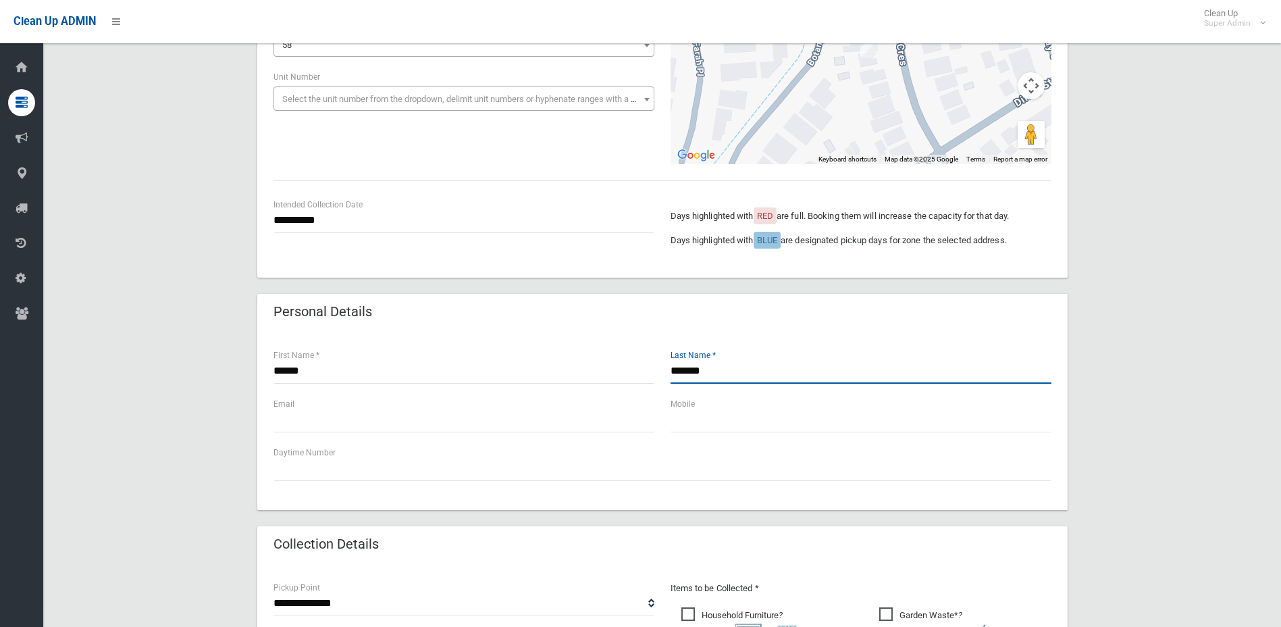
type input "*******"
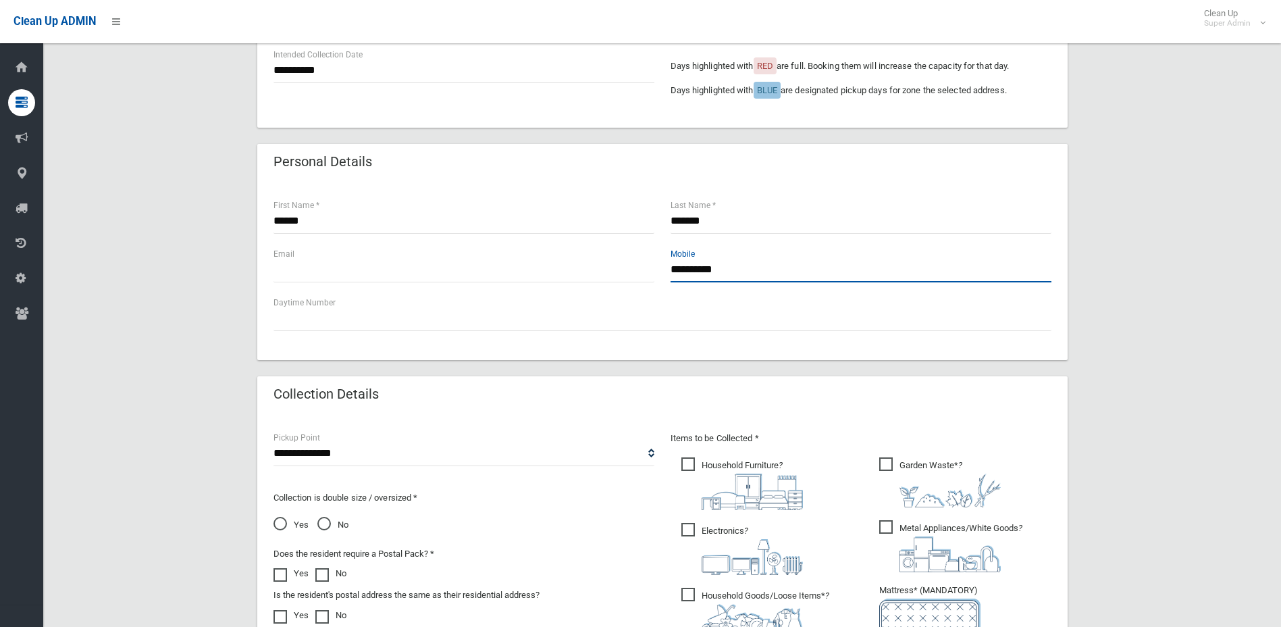
scroll to position [405, 0]
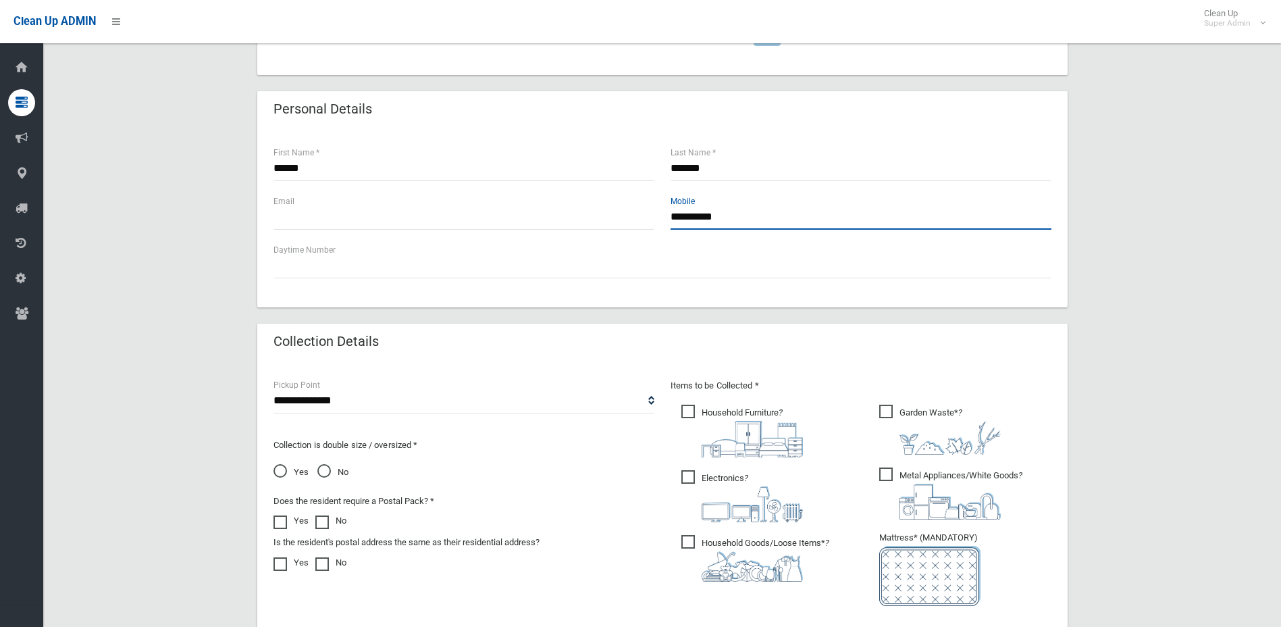
type input "**********"
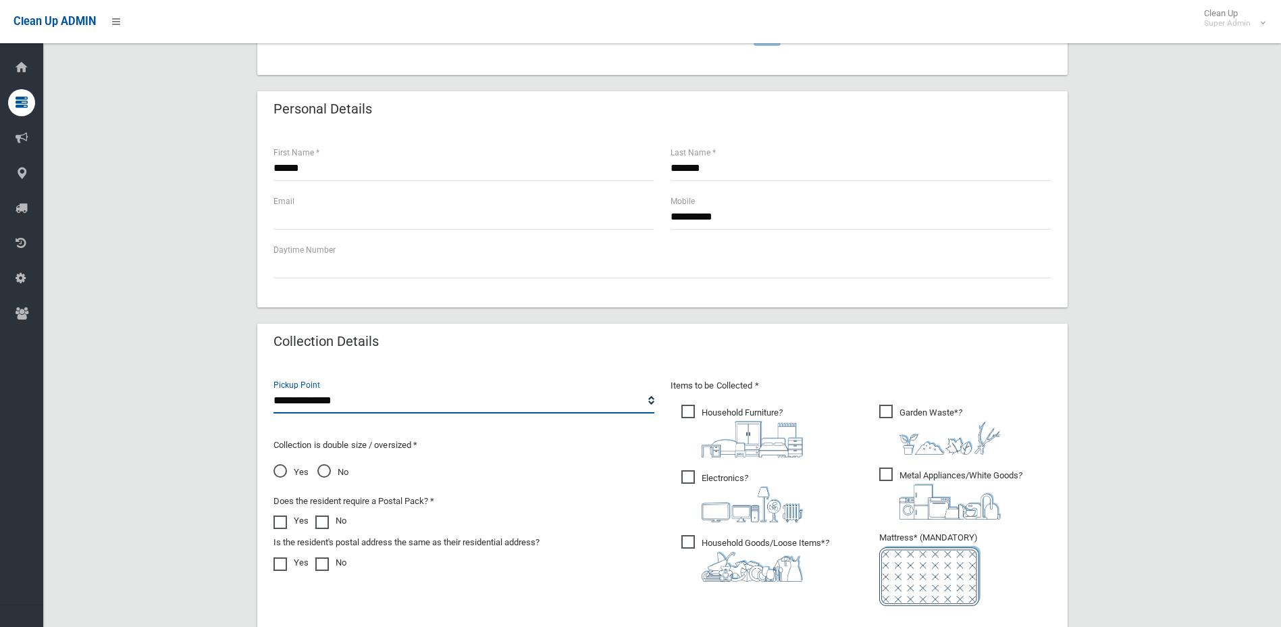
click at [326, 405] on select "**********" at bounding box center [464, 400] width 381 height 25
select select "*"
click at [274, 388] on select "**********" at bounding box center [464, 400] width 381 height 25
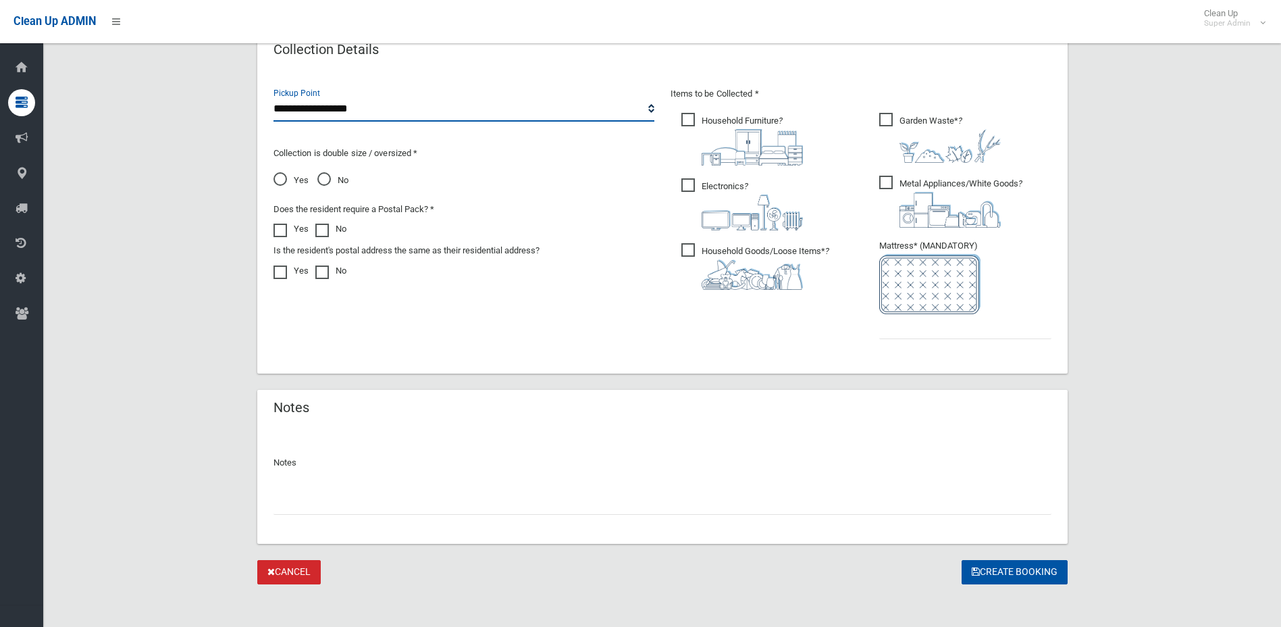
scroll to position [703, 0]
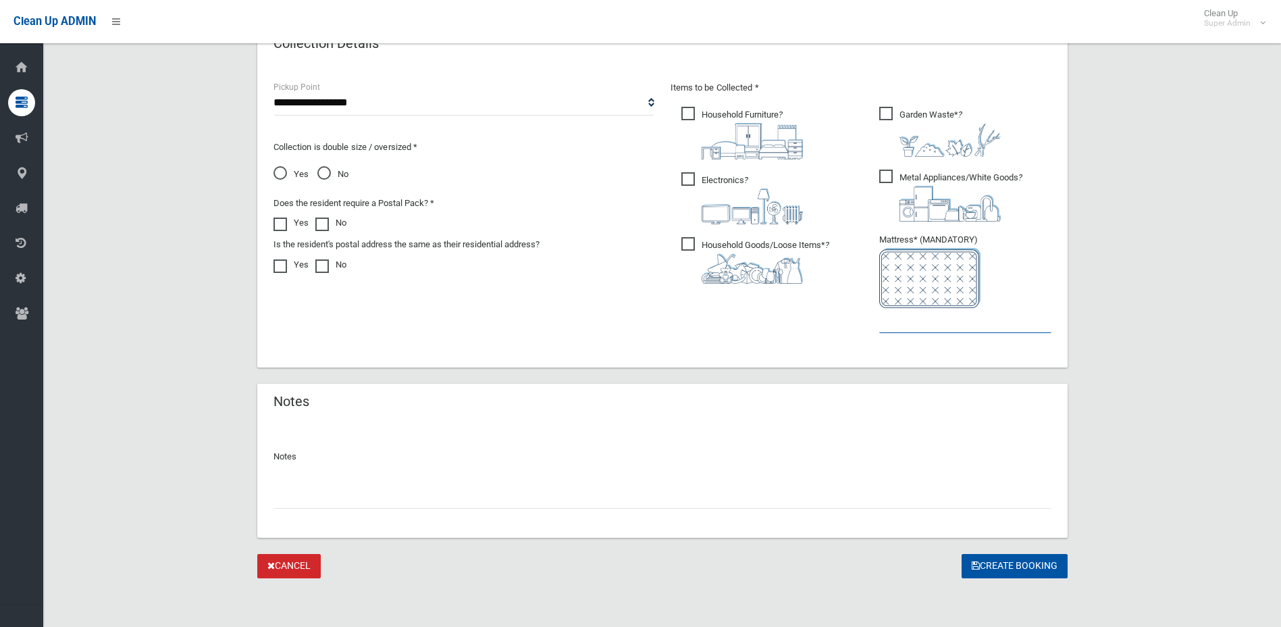
click at [929, 327] on input "text" at bounding box center [965, 320] width 172 height 25
type input "*"
click at [324, 172] on span "No" at bounding box center [332, 174] width 31 height 16
click at [1013, 565] on button "Create Booking" at bounding box center [1015, 566] width 106 height 25
